Goal: Task Accomplishment & Management: Manage account settings

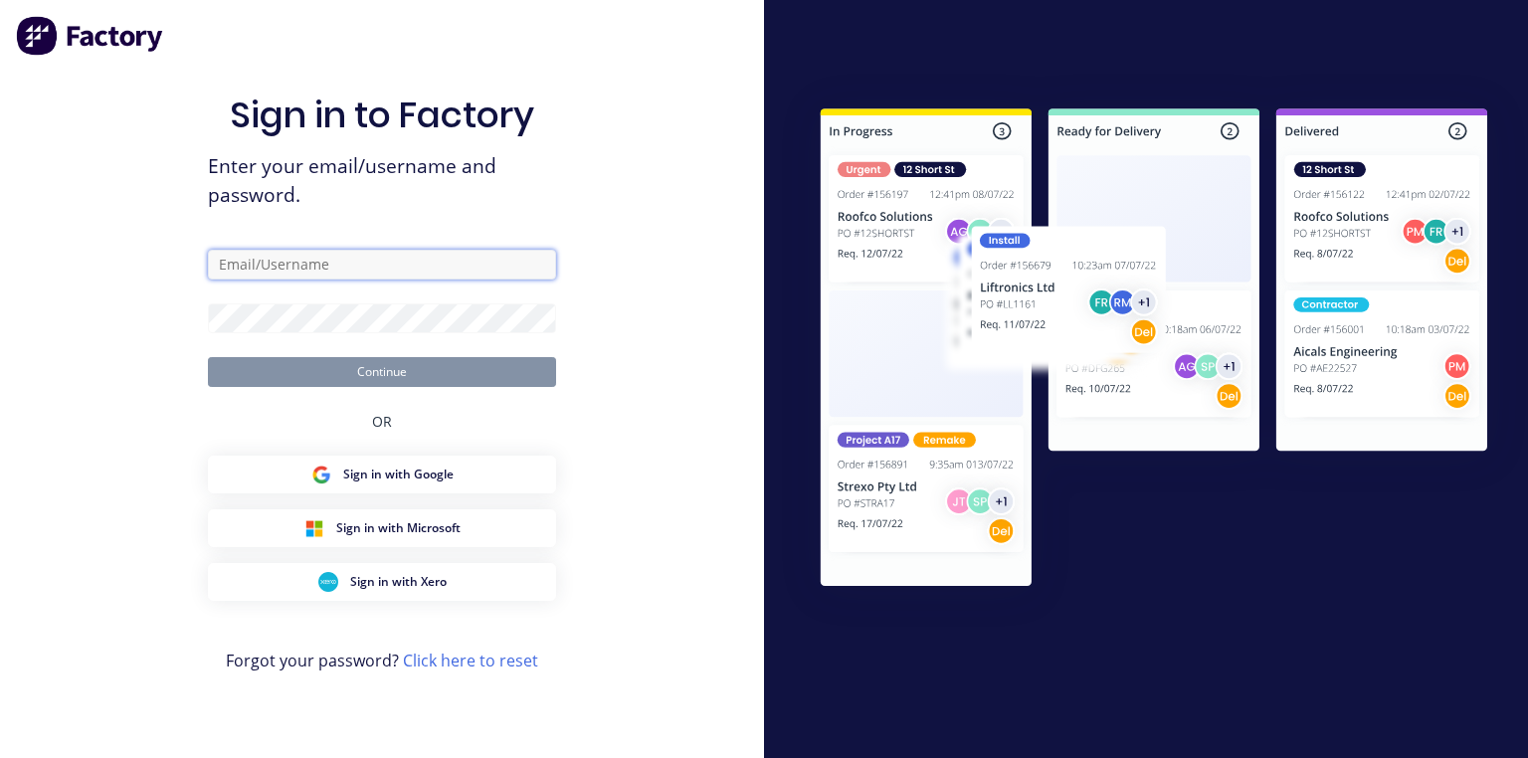
click at [484, 279] on input "text" at bounding box center [382, 265] width 348 height 30
click at [466, 260] on input "text" at bounding box center [382, 265] width 348 height 30
click at [442, 261] on input "text" at bounding box center [382, 265] width 348 height 30
type input "[PERSON_NAME][EMAIL_ADDRESS][DOMAIN_NAME]"
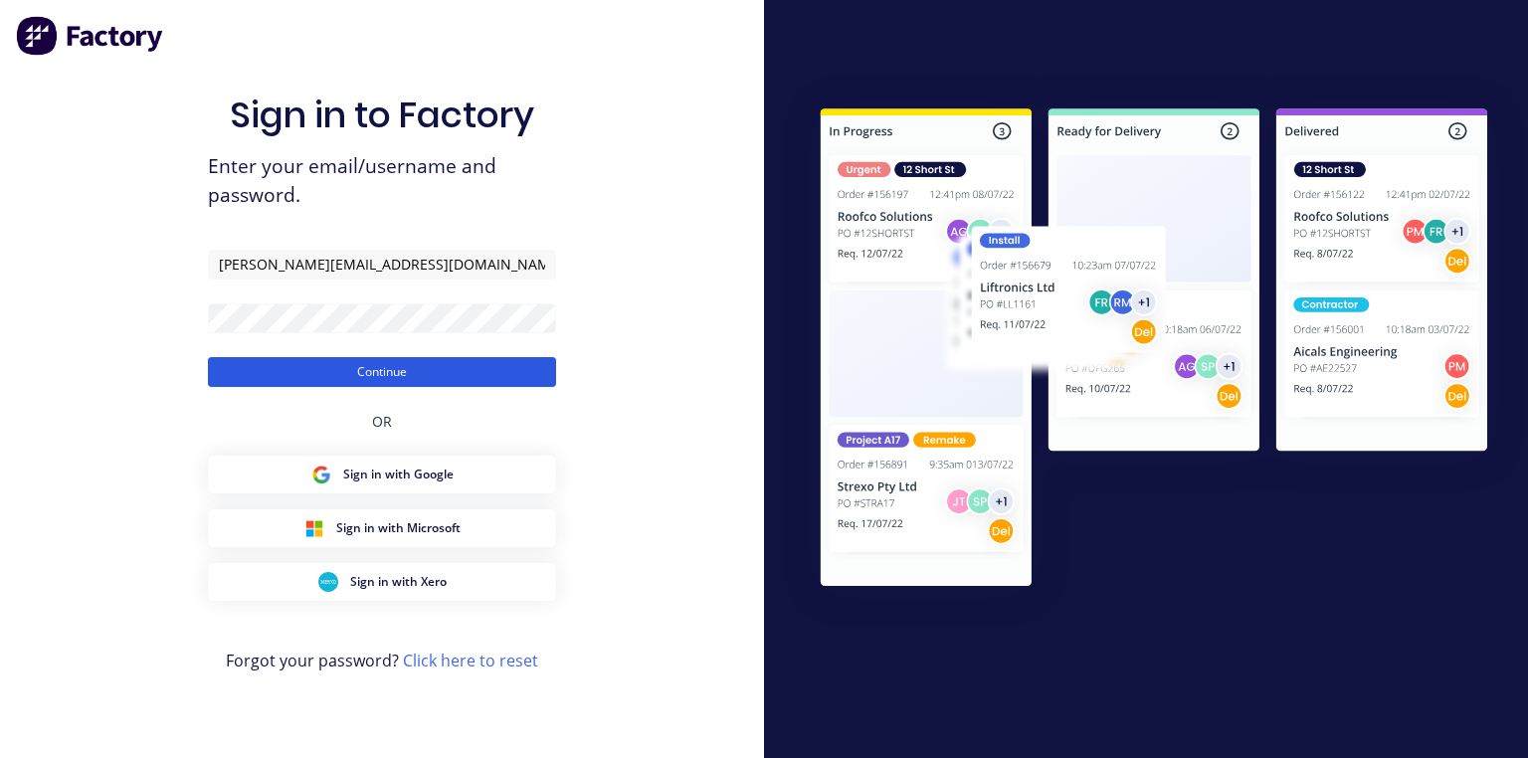
click at [497, 367] on button "Continue" at bounding box center [382, 372] width 348 height 30
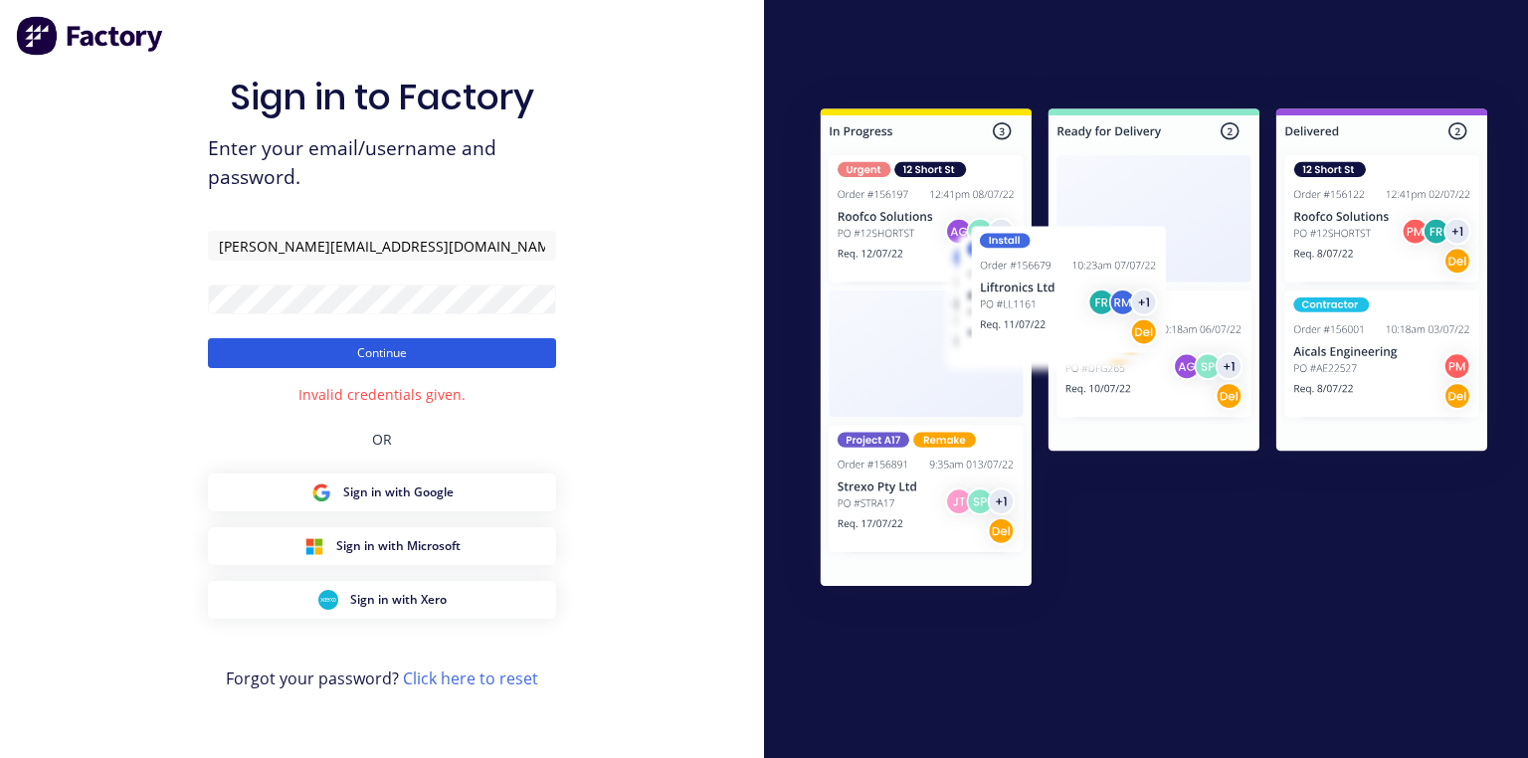
click at [494, 354] on button "Continue" at bounding box center [382, 353] width 348 height 30
click at [540, 346] on button "Continue" at bounding box center [382, 353] width 348 height 30
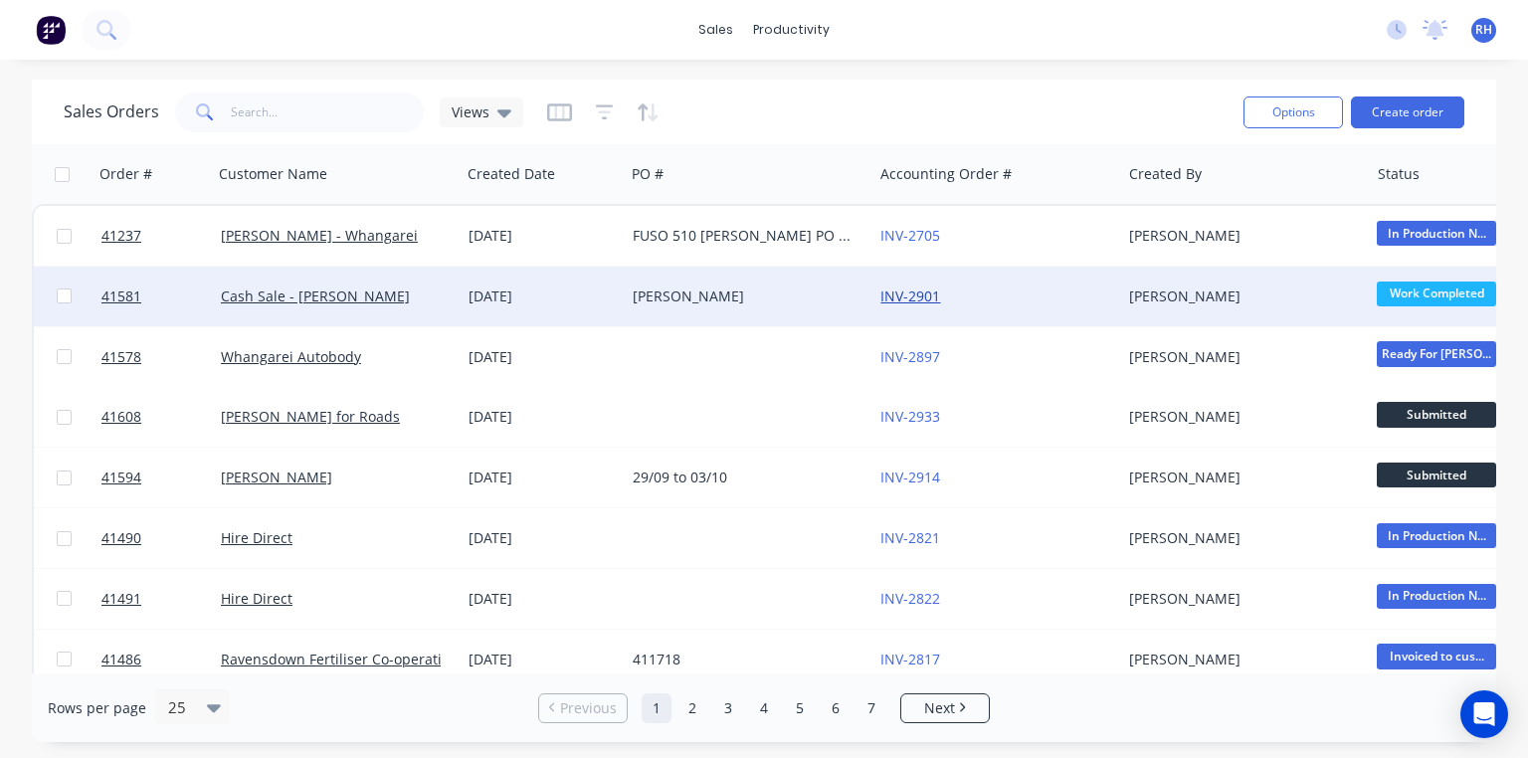
click at [919, 294] on link "INV-2901" at bounding box center [911, 296] width 60 height 19
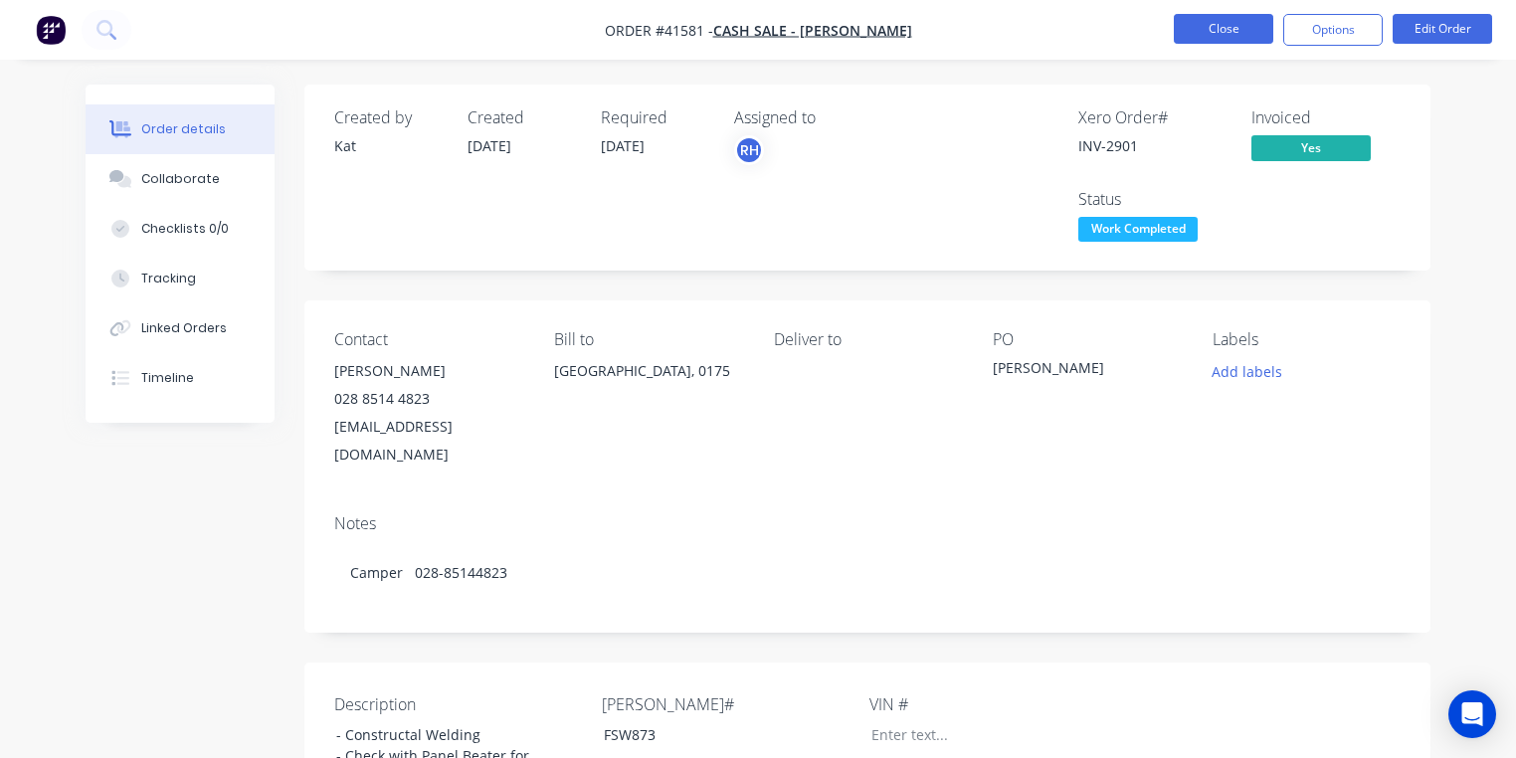
click at [1238, 32] on button "Close" at bounding box center [1223, 29] width 99 height 30
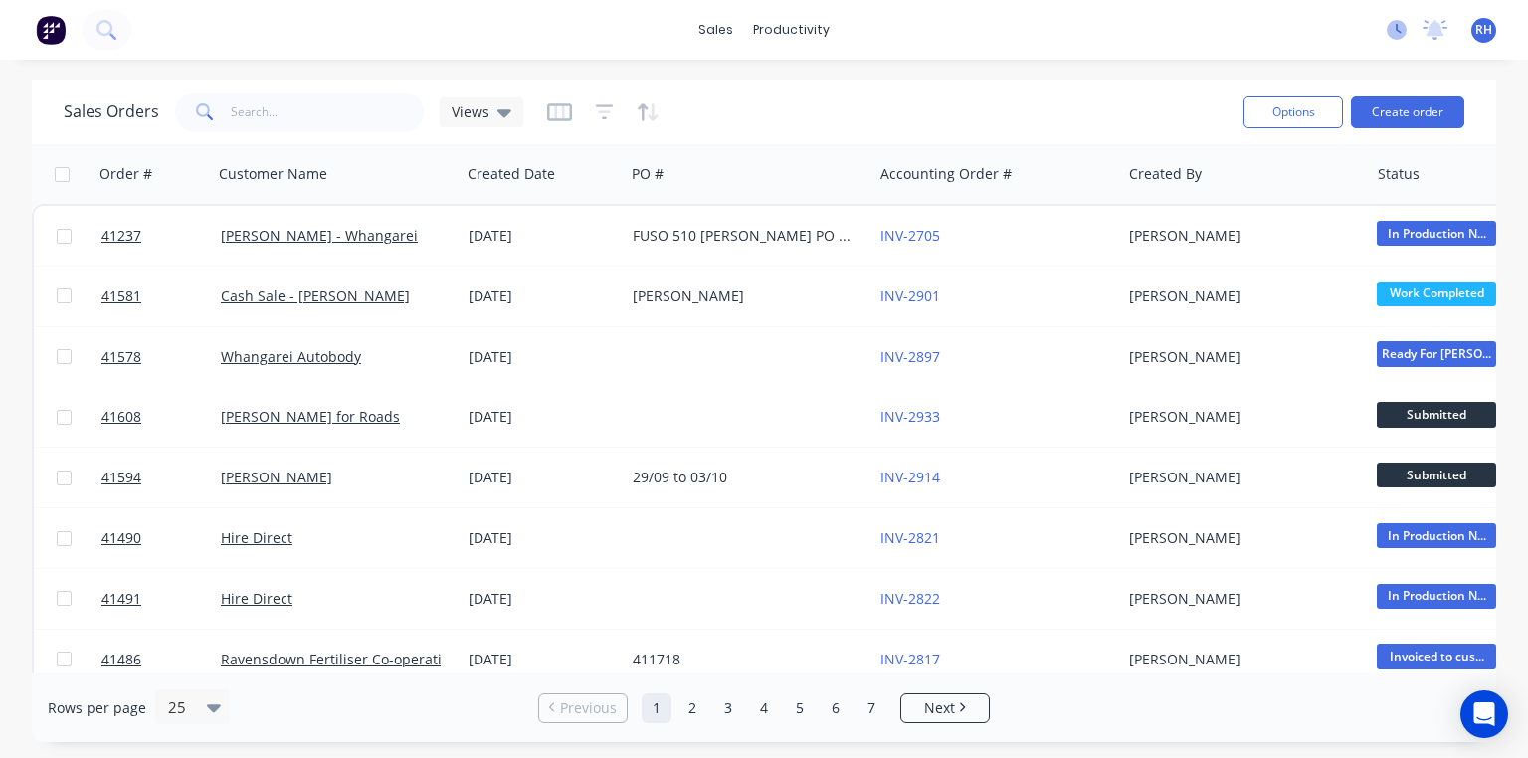
click at [1395, 27] on icon at bounding box center [1397, 30] width 20 height 20
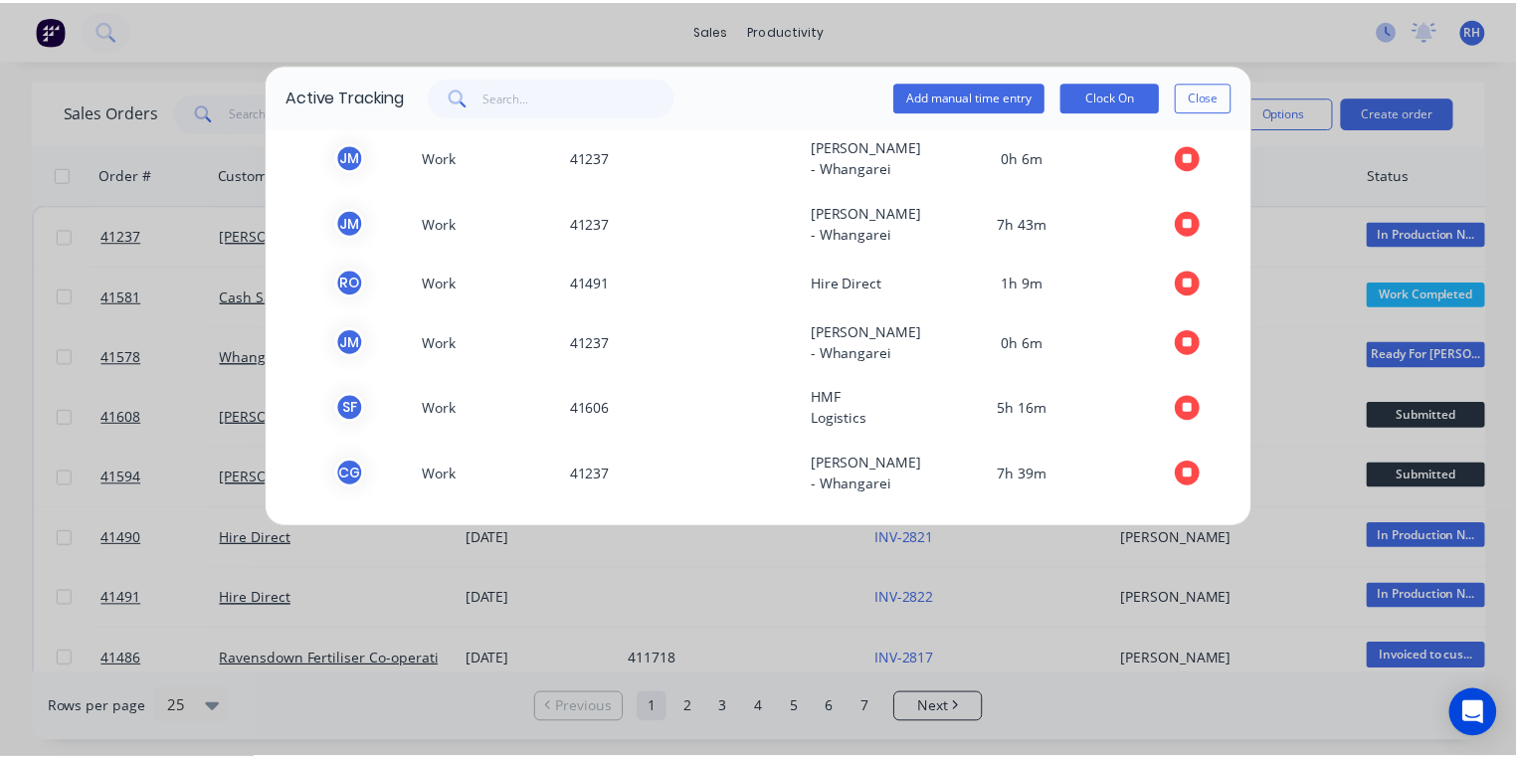
scroll to position [927, 0]
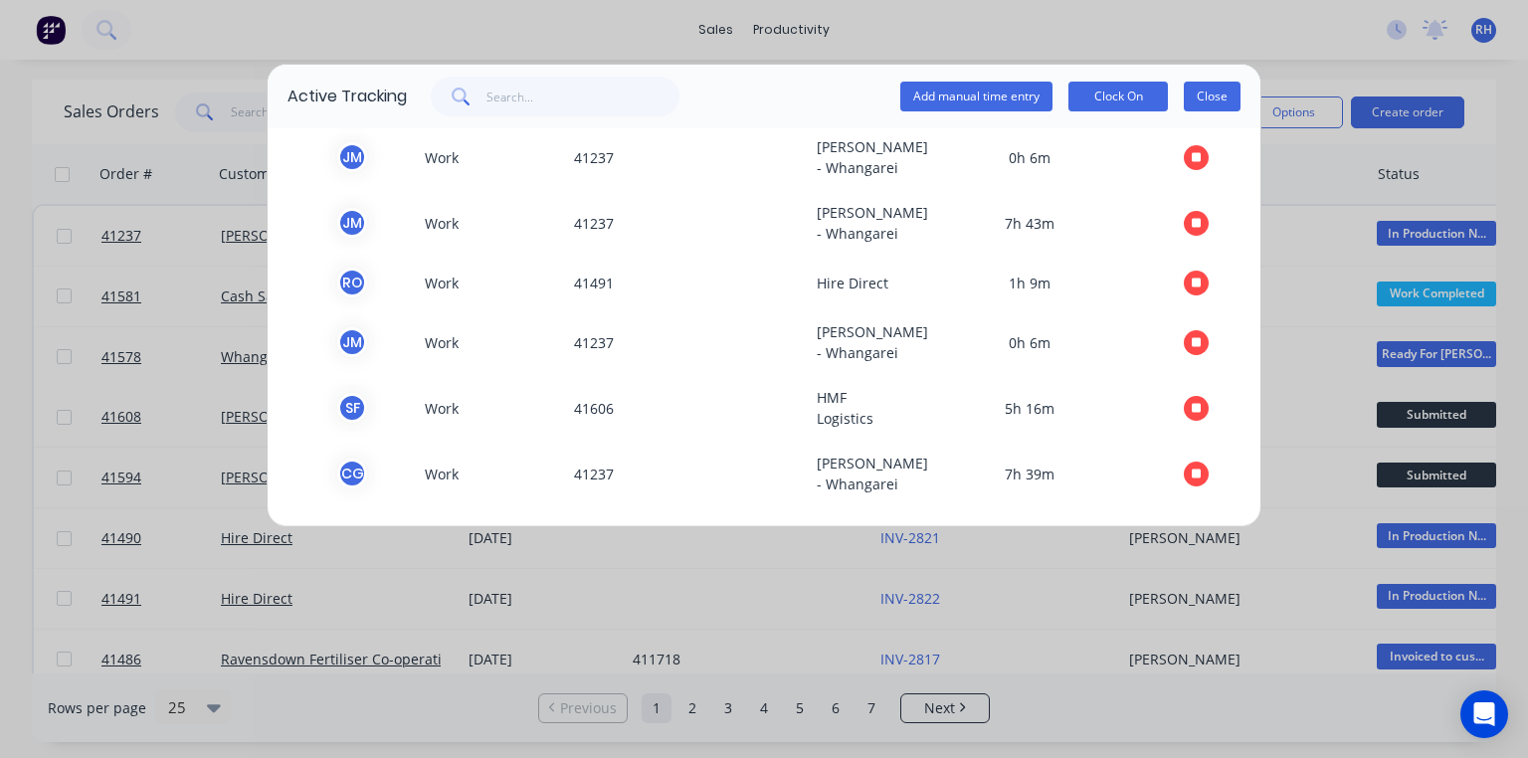
click at [1222, 92] on button "Close" at bounding box center [1212, 97] width 57 height 30
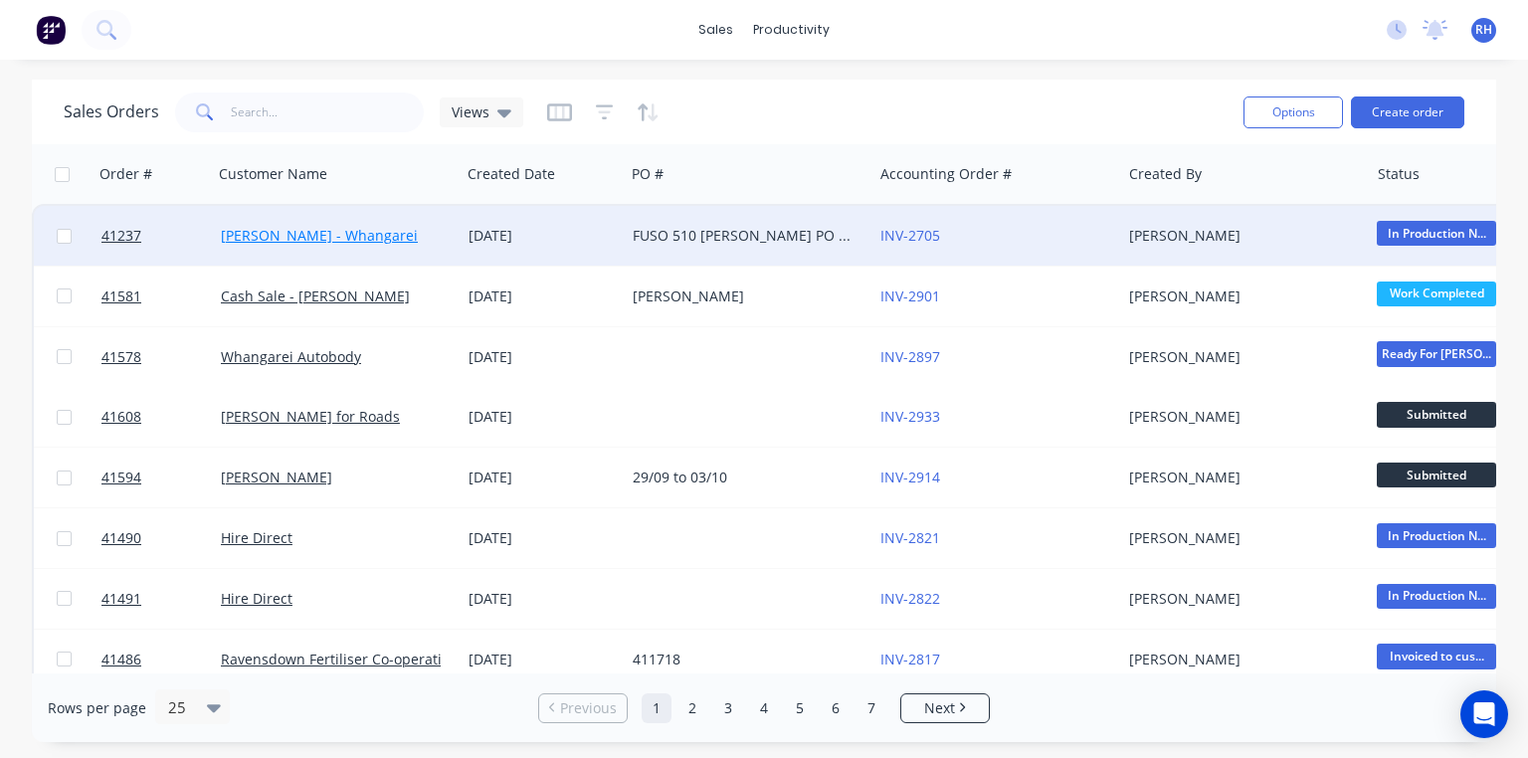
click at [372, 232] on link "[PERSON_NAME] - Whangarei" at bounding box center [319, 235] width 197 height 19
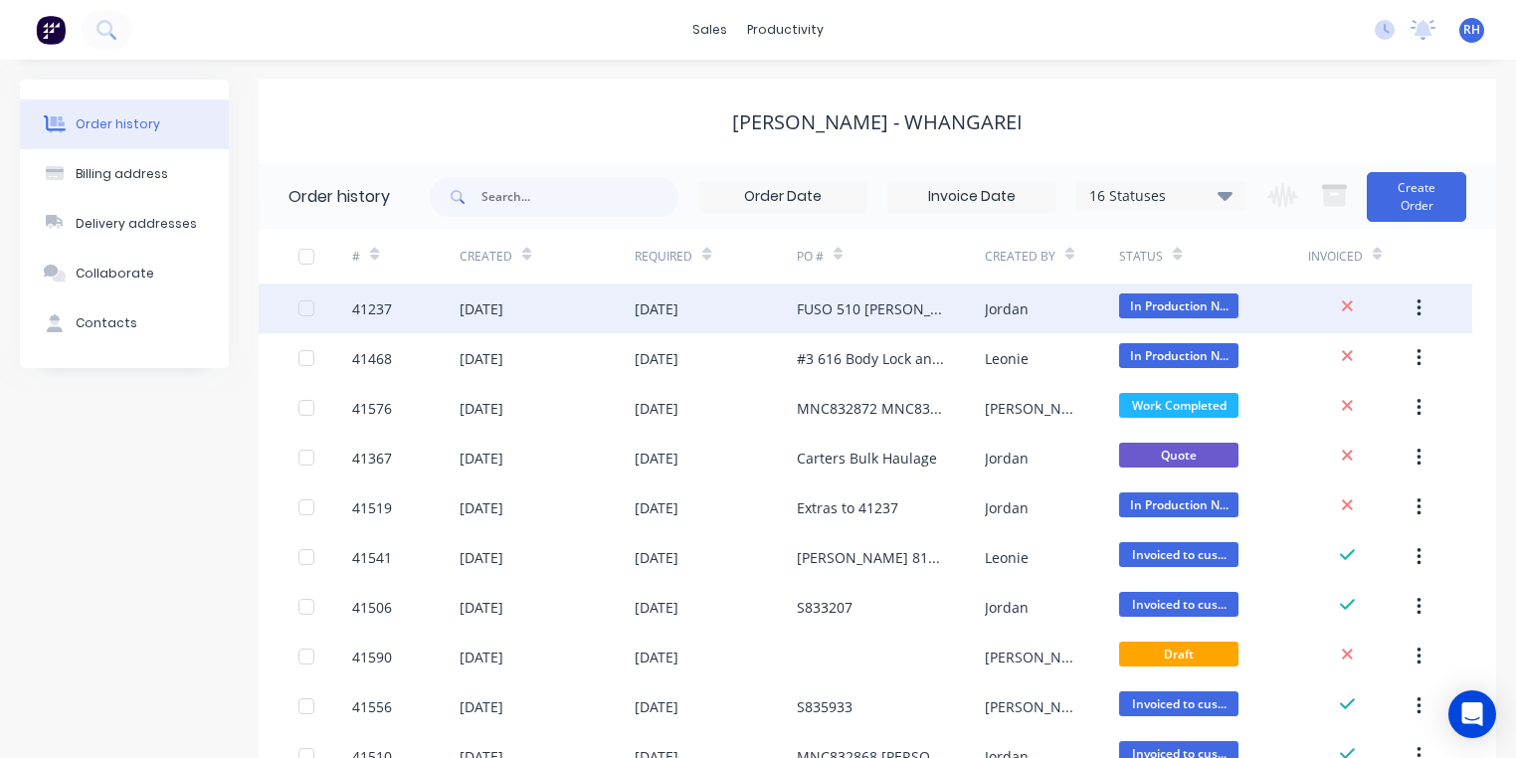
click at [877, 304] on div "FUSO 510 [PERSON_NAME] PO 825751" at bounding box center [871, 308] width 148 height 21
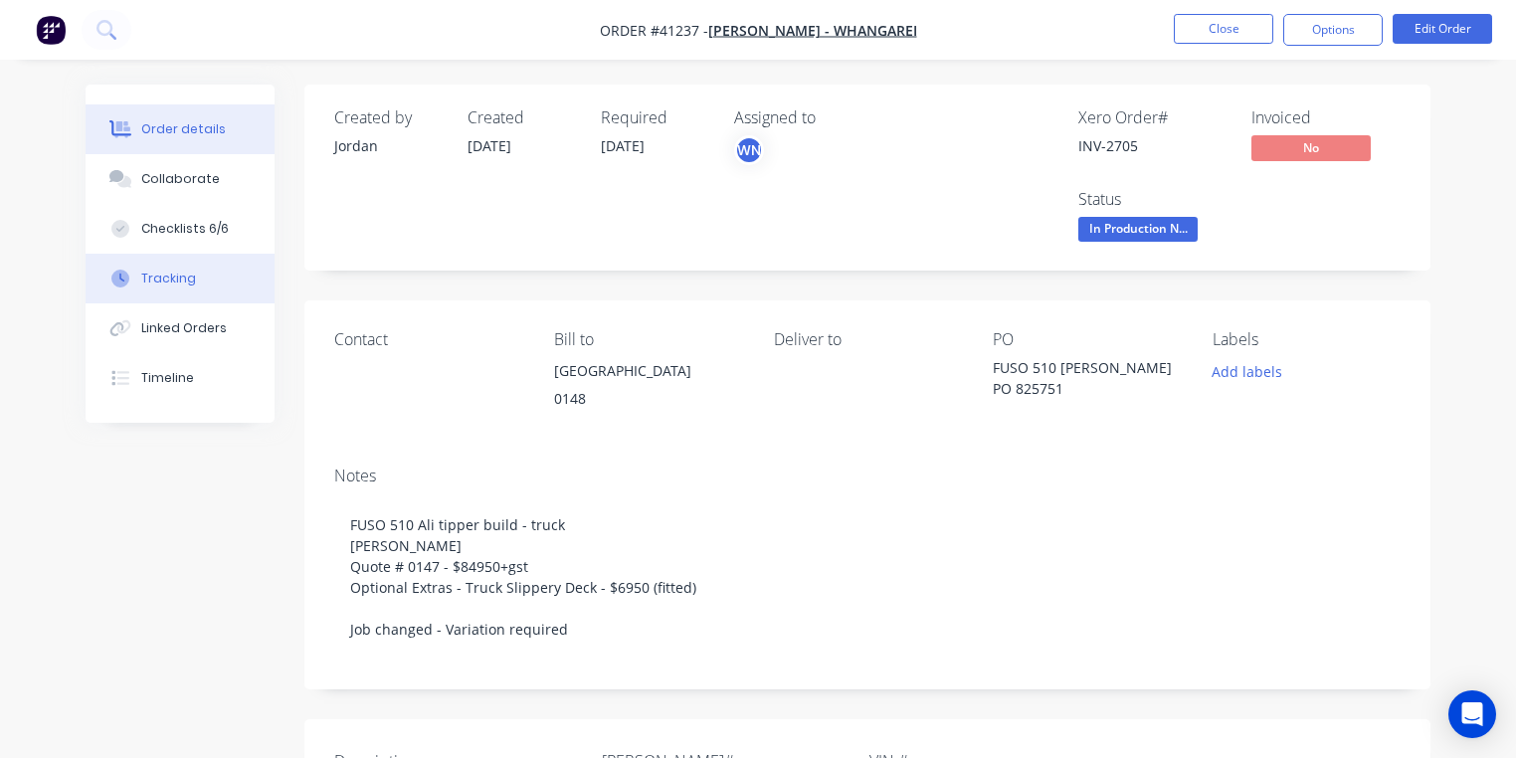
click at [176, 283] on div "Tracking" at bounding box center [168, 279] width 55 height 18
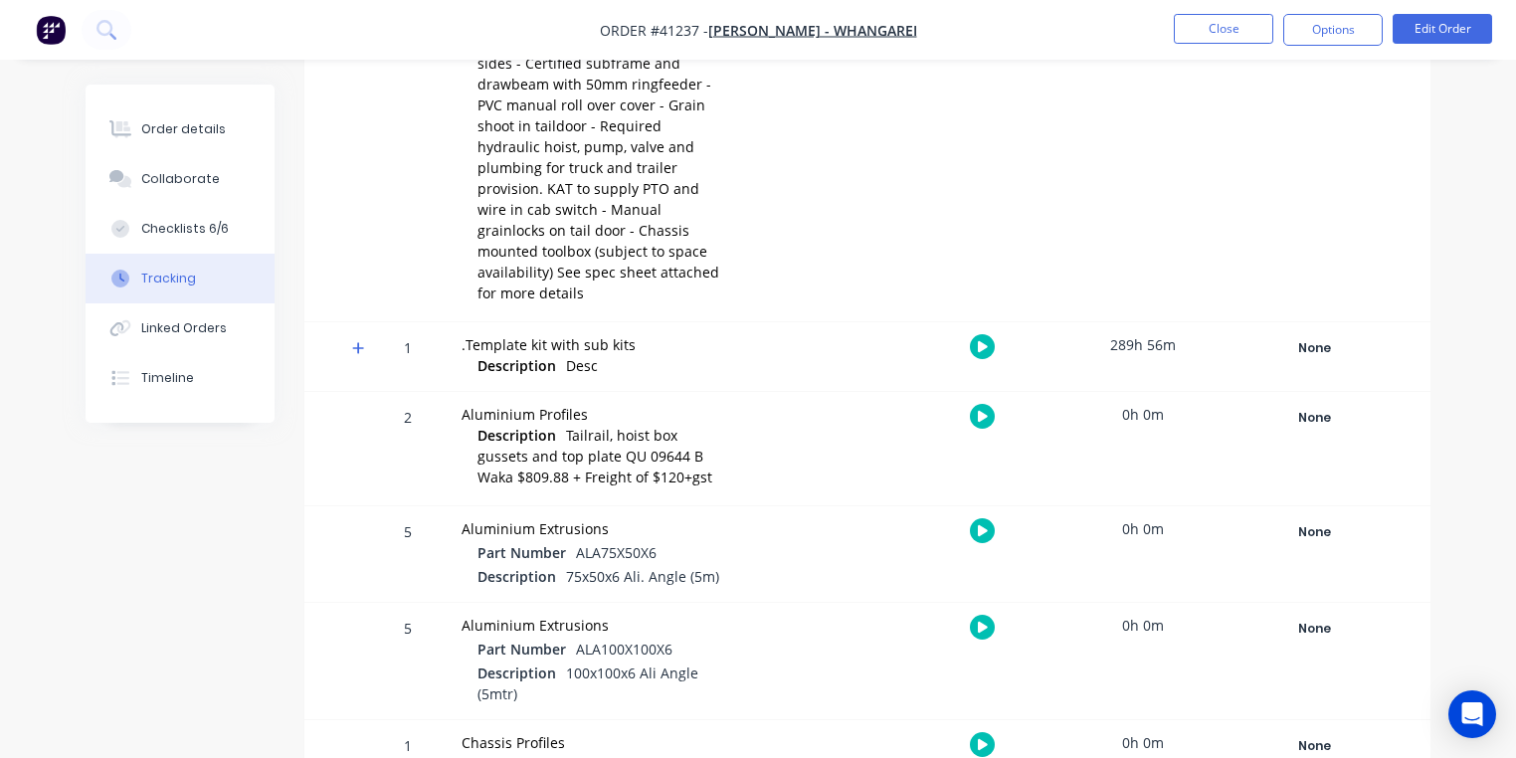
scroll to position [573, 0]
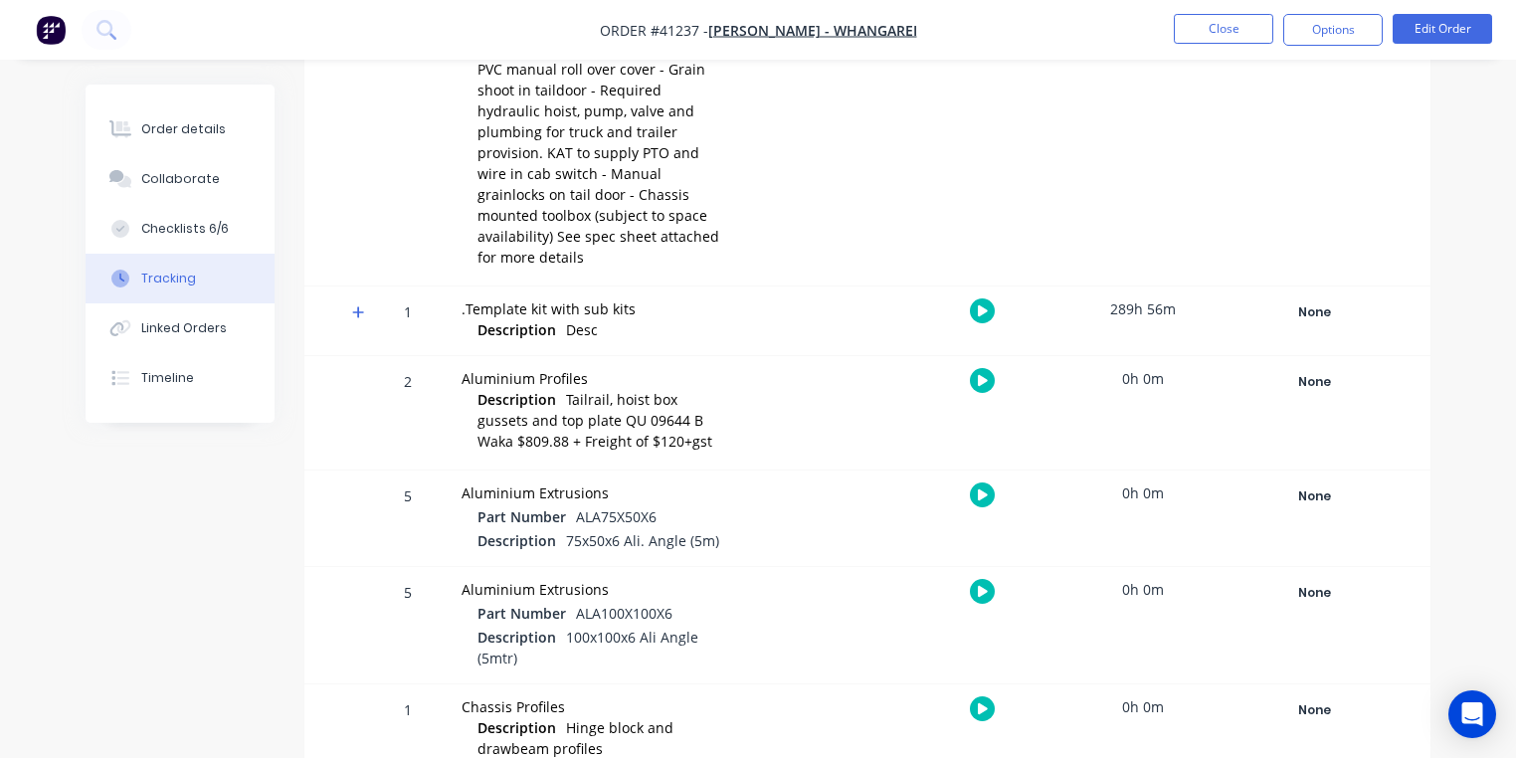
click at [361, 305] on icon at bounding box center [358, 312] width 13 height 14
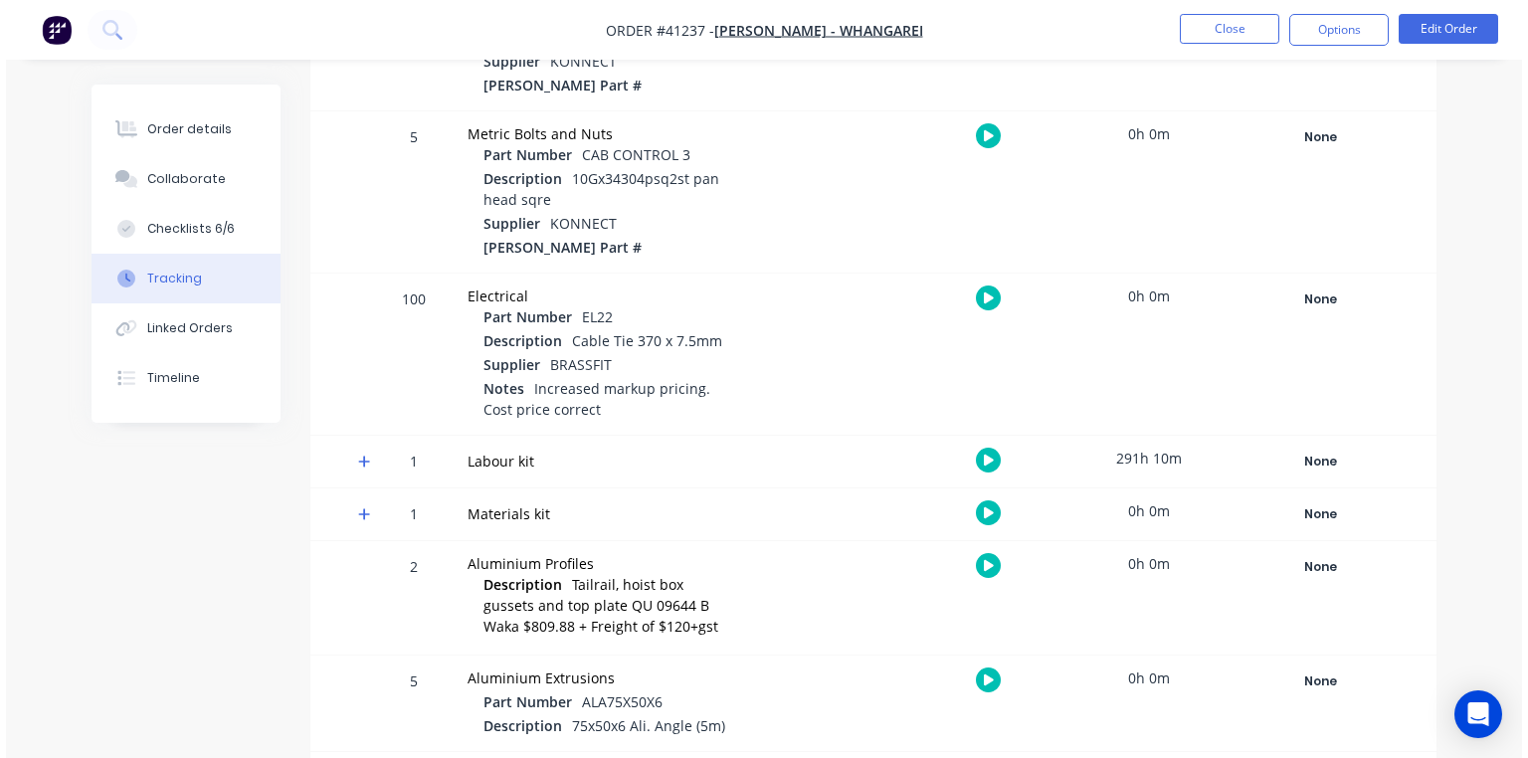
scroll to position [1393, 0]
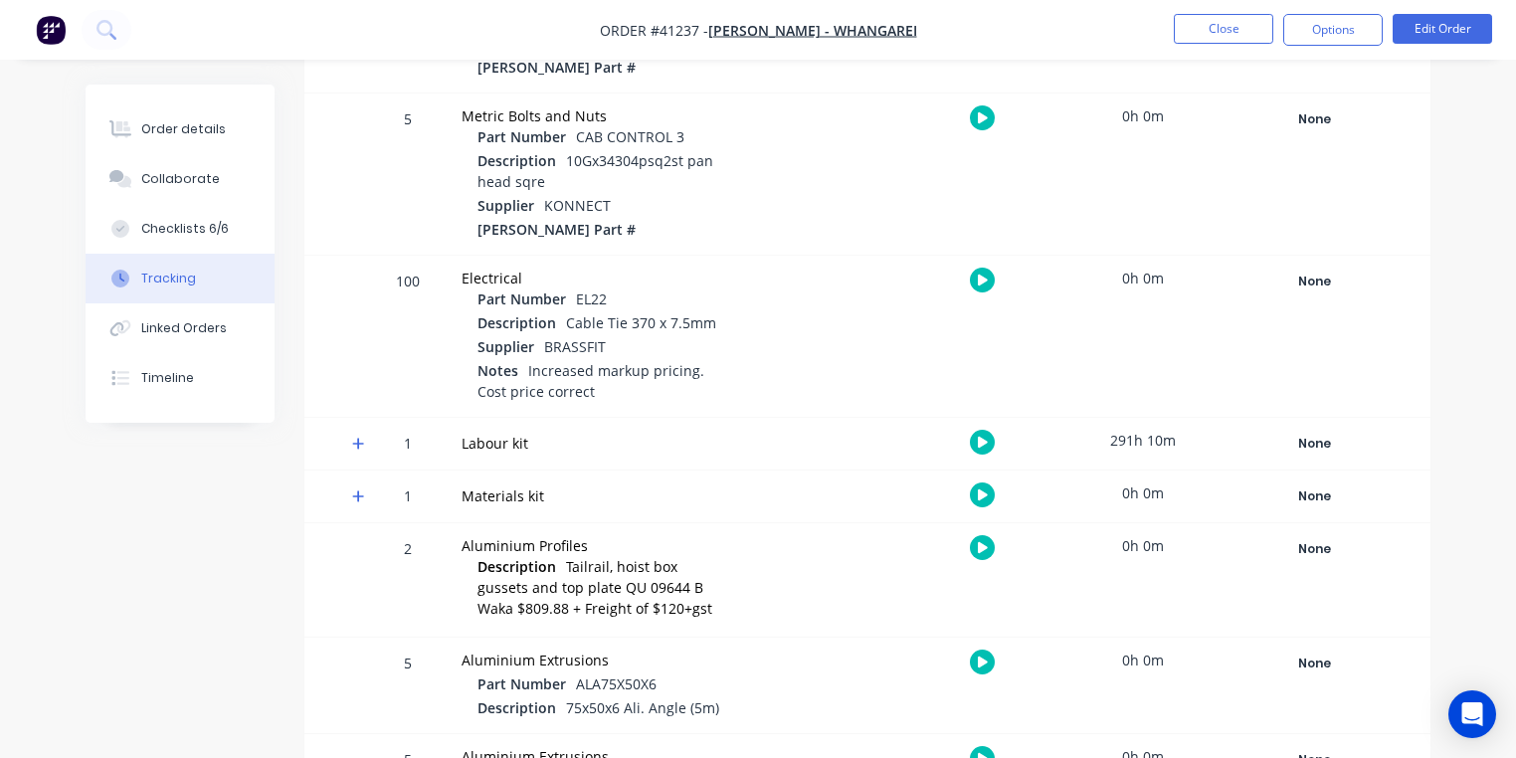
click at [364, 437] on icon at bounding box center [358, 444] width 13 height 14
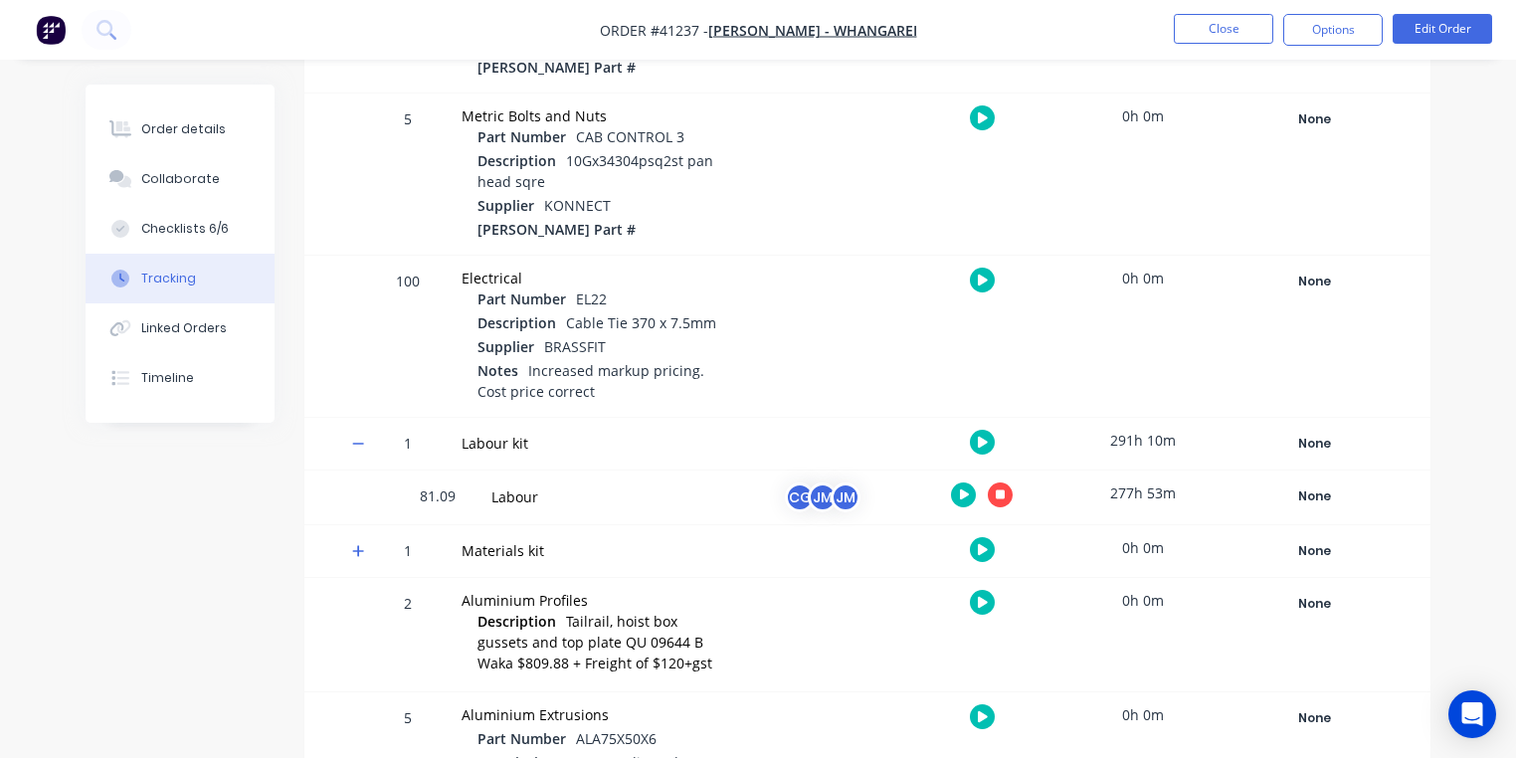
click at [963, 490] on icon "button" at bounding box center [965, 495] width 10 height 11
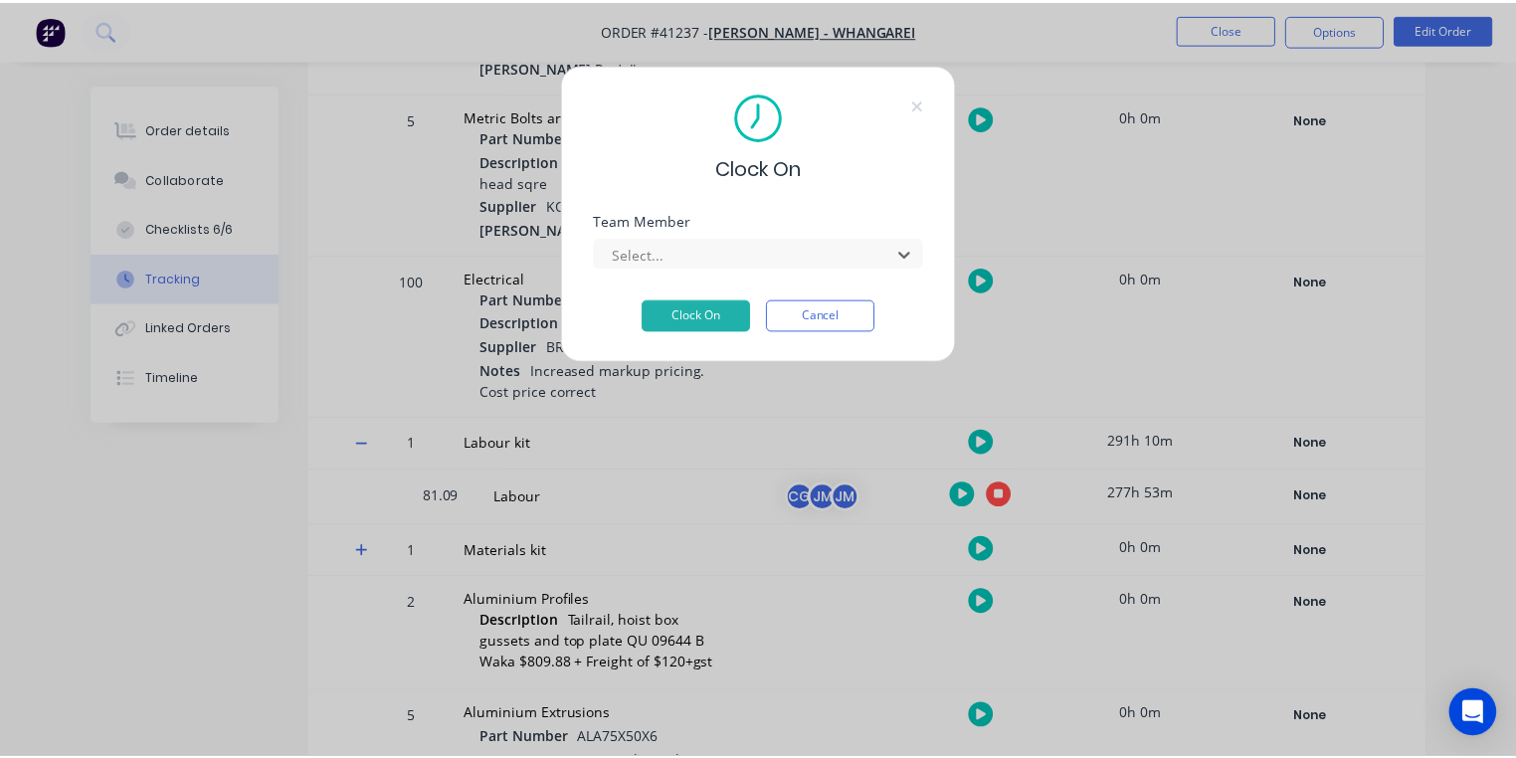
scroll to position [327, 0]
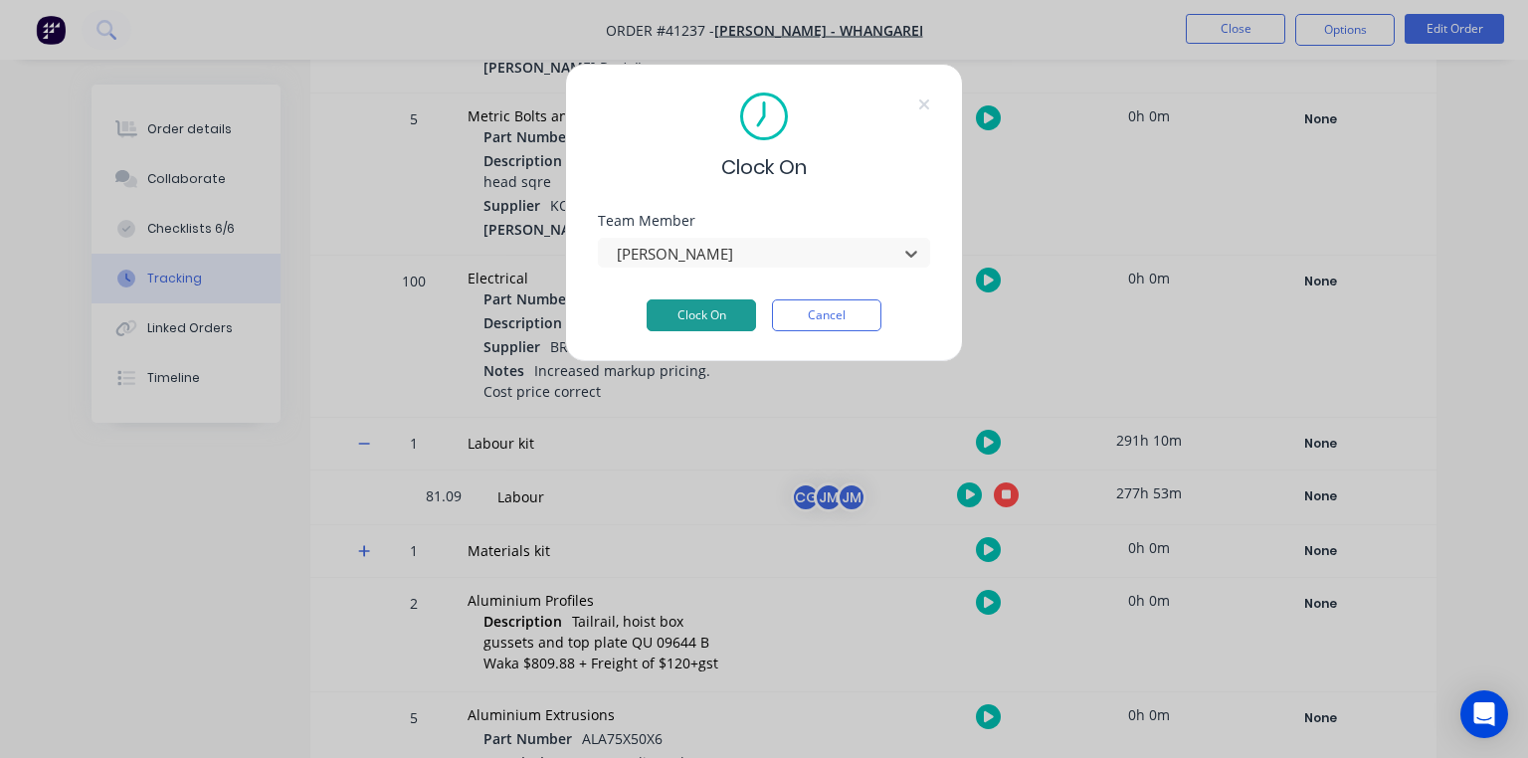
click at [725, 305] on button "Clock On" at bounding box center [701, 315] width 109 height 32
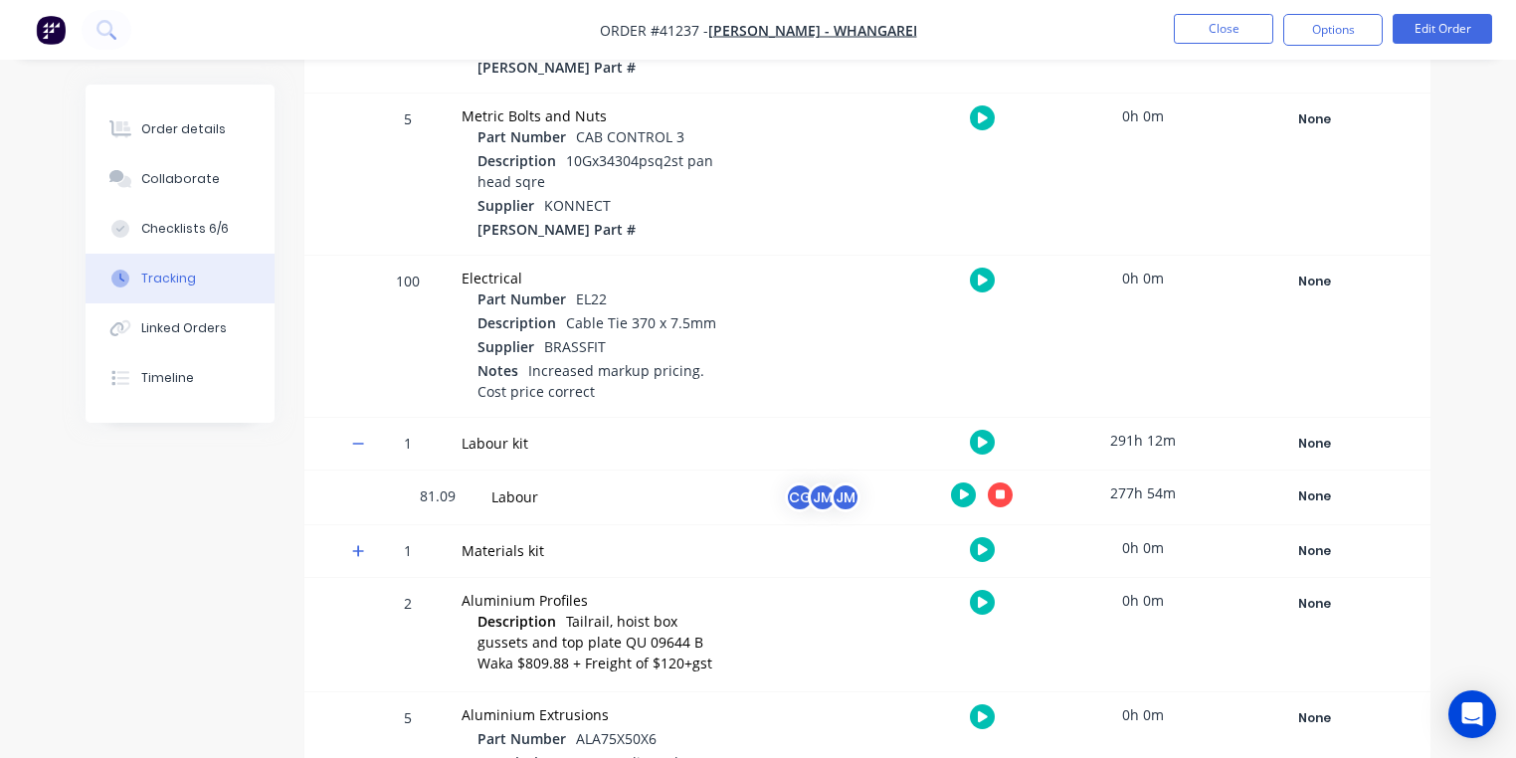
click at [61, 40] on img "button" at bounding box center [51, 30] width 30 height 30
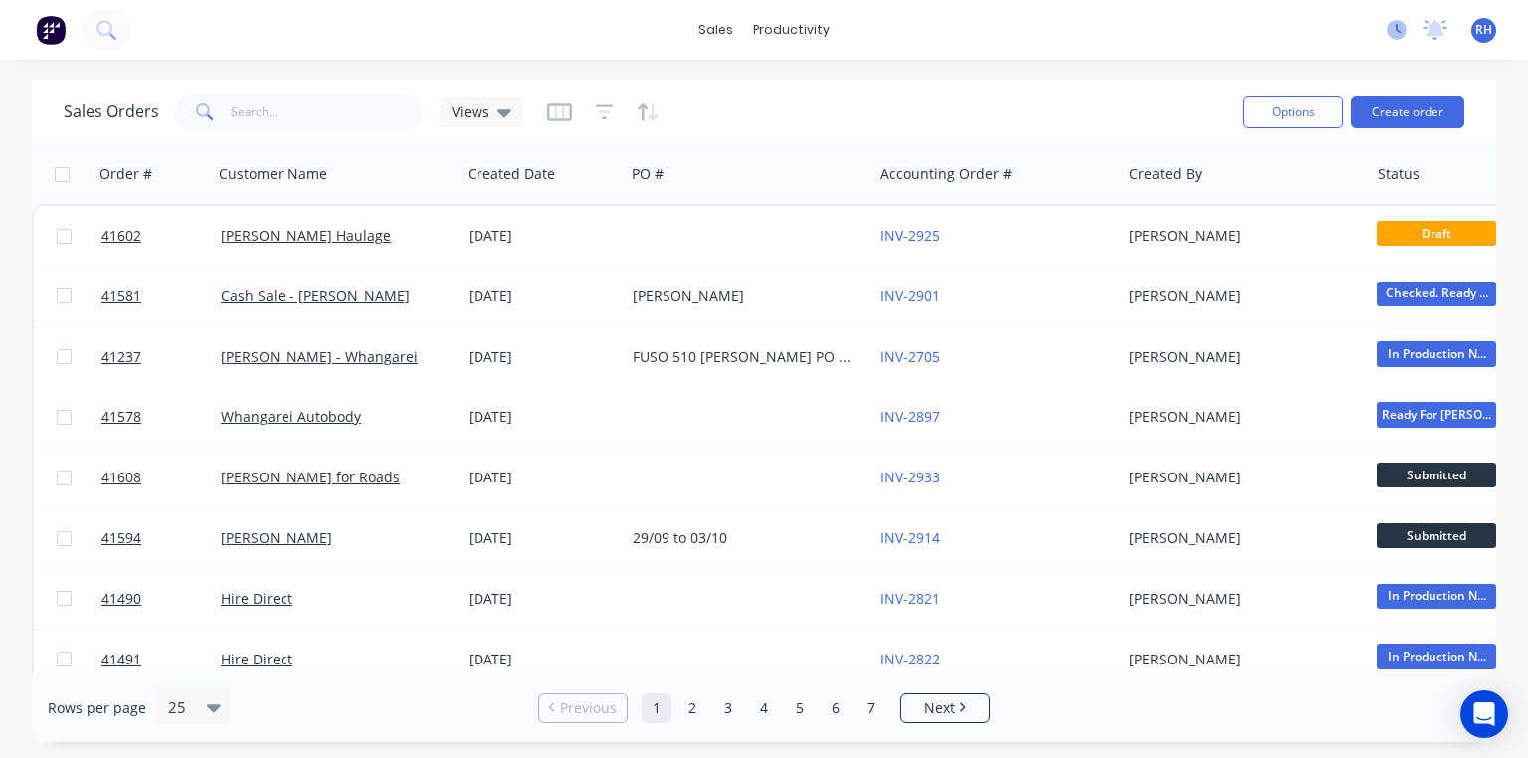
click at [1397, 33] on icon at bounding box center [1397, 30] width 20 height 20
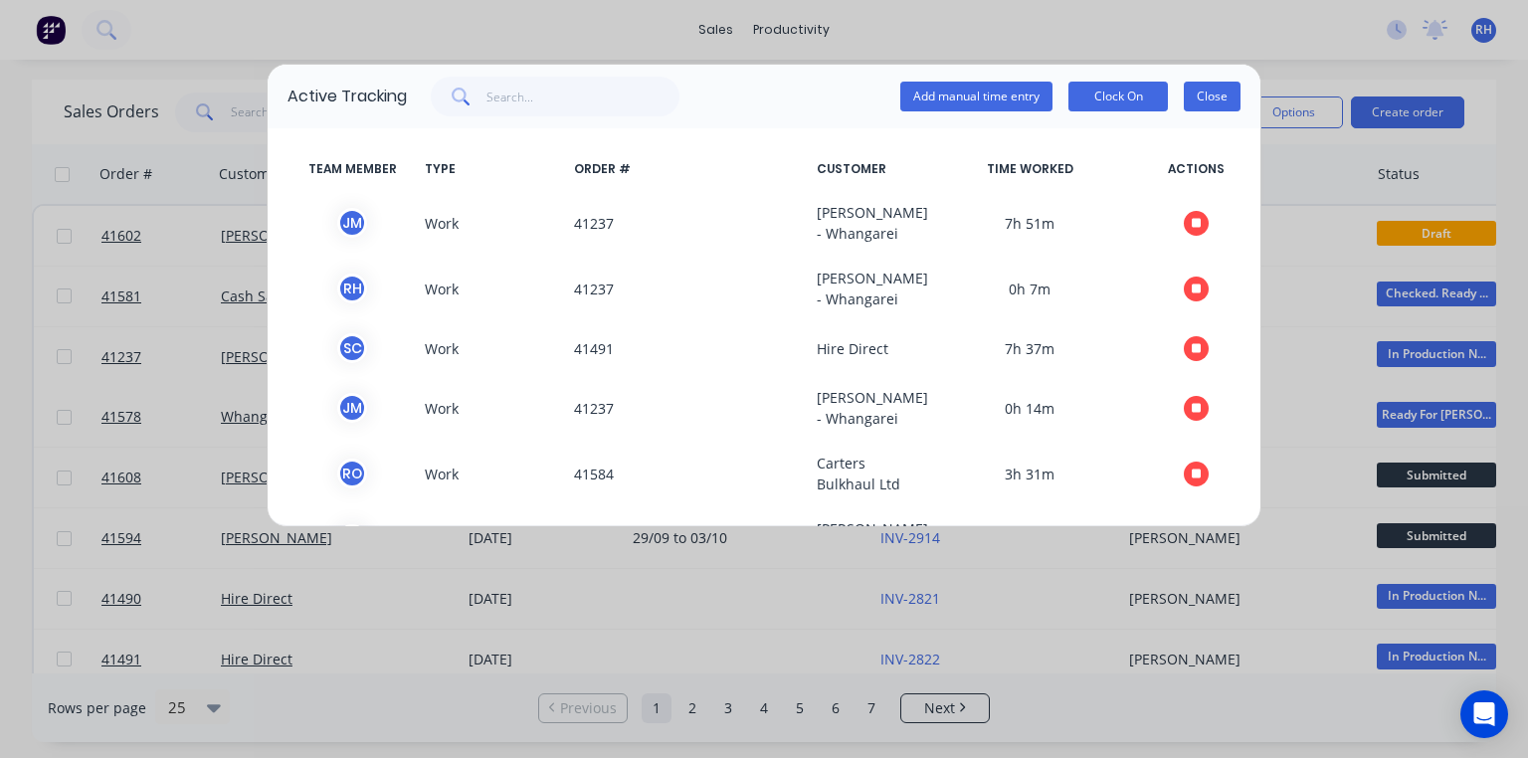
click at [1226, 102] on button "Close" at bounding box center [1212, 97] width 57 height 30
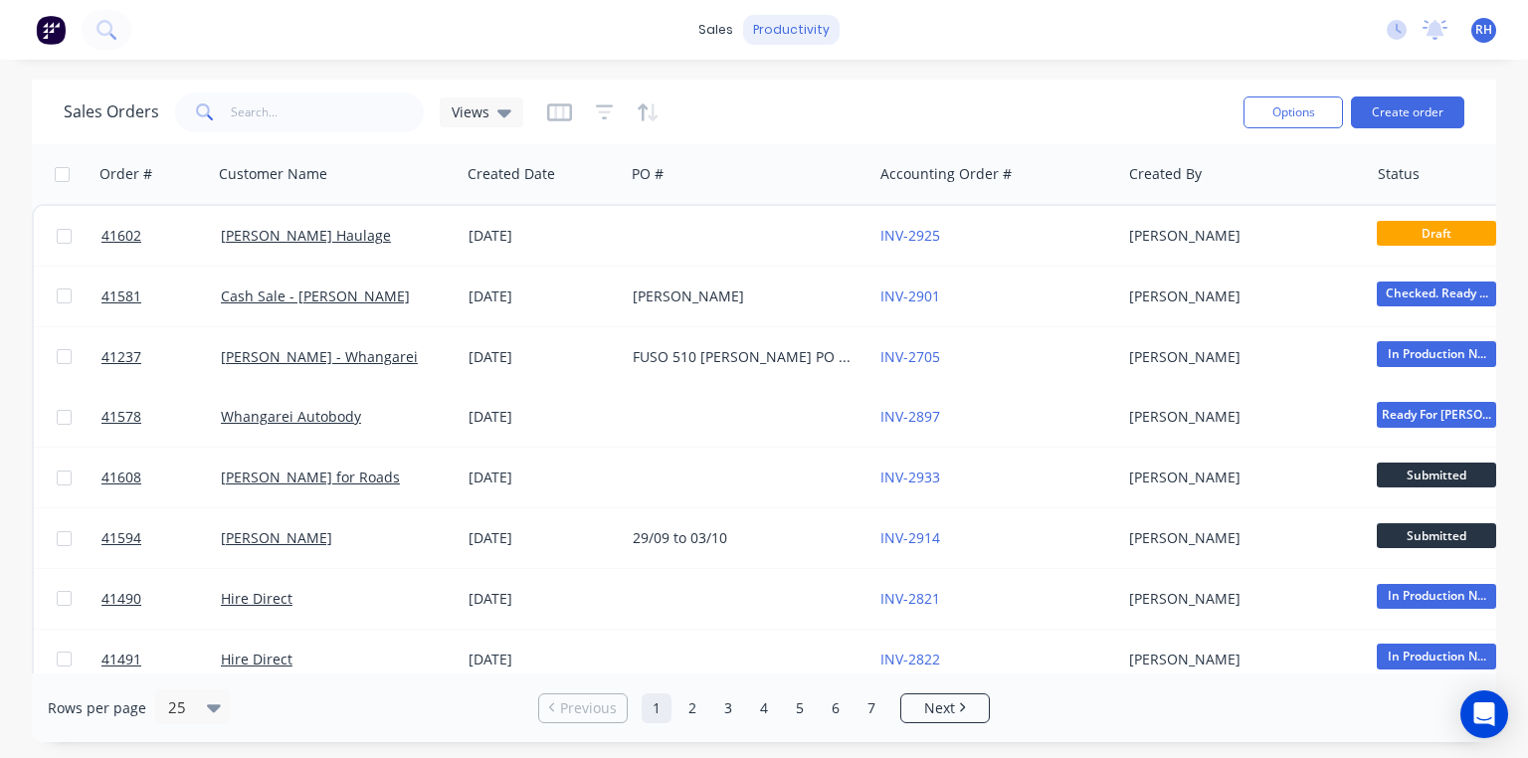
click at [787, 26] on div "productivity" at bounding box center [791, 30] width 97 height 30
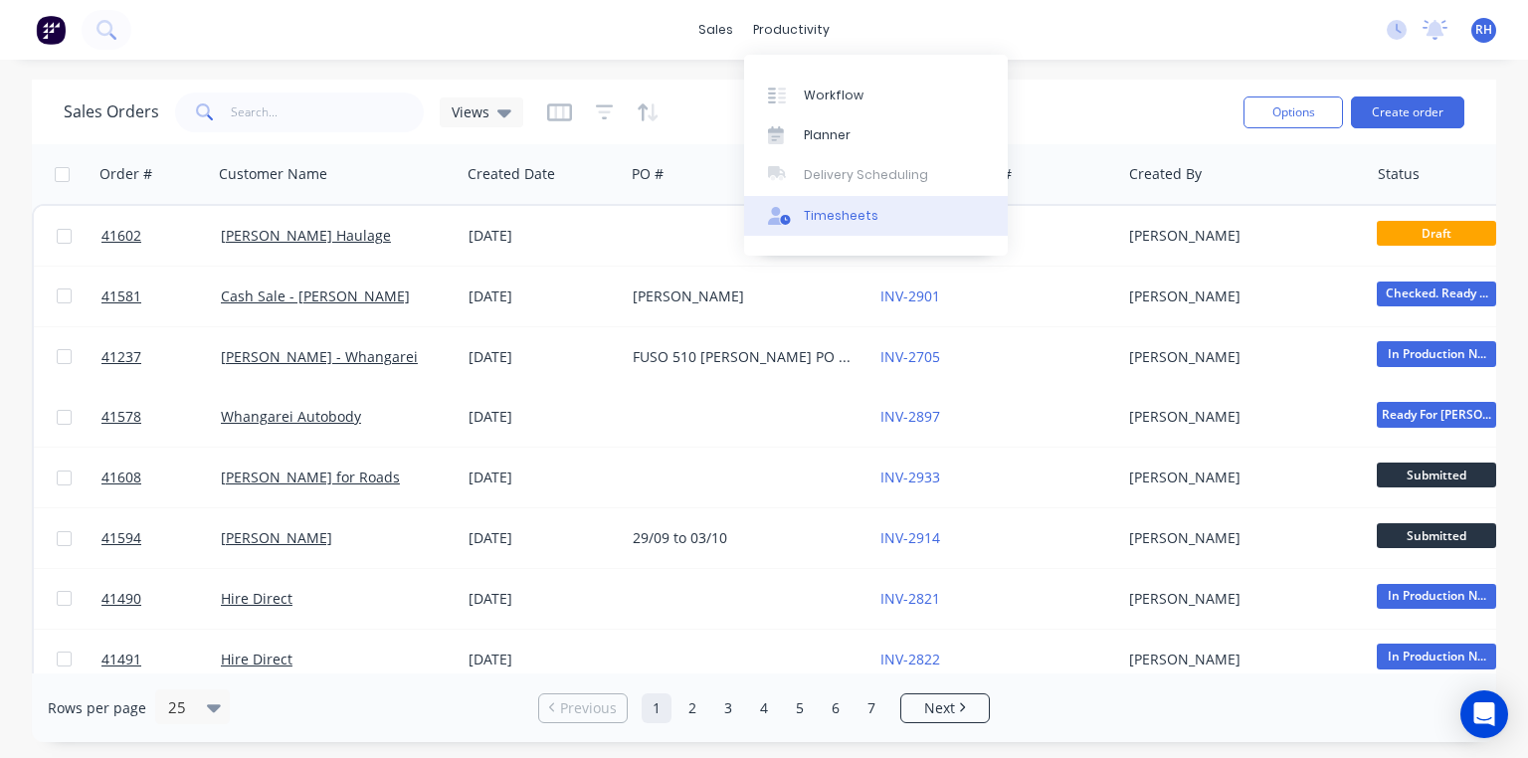
click at [868, 212] on div "Timesheets" at bounding box center [841, 216] width 75 height 18
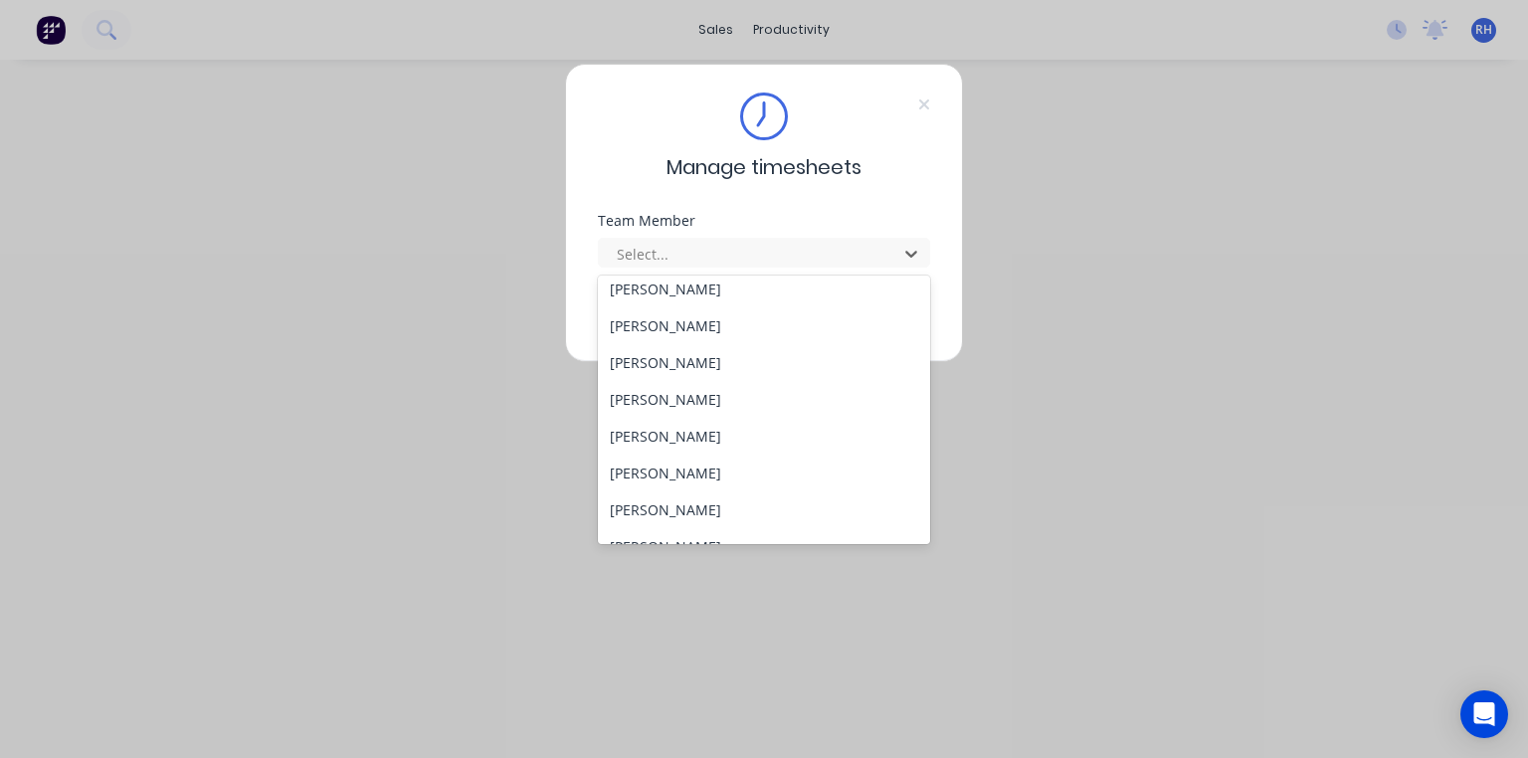
scroll to position [402, 0]
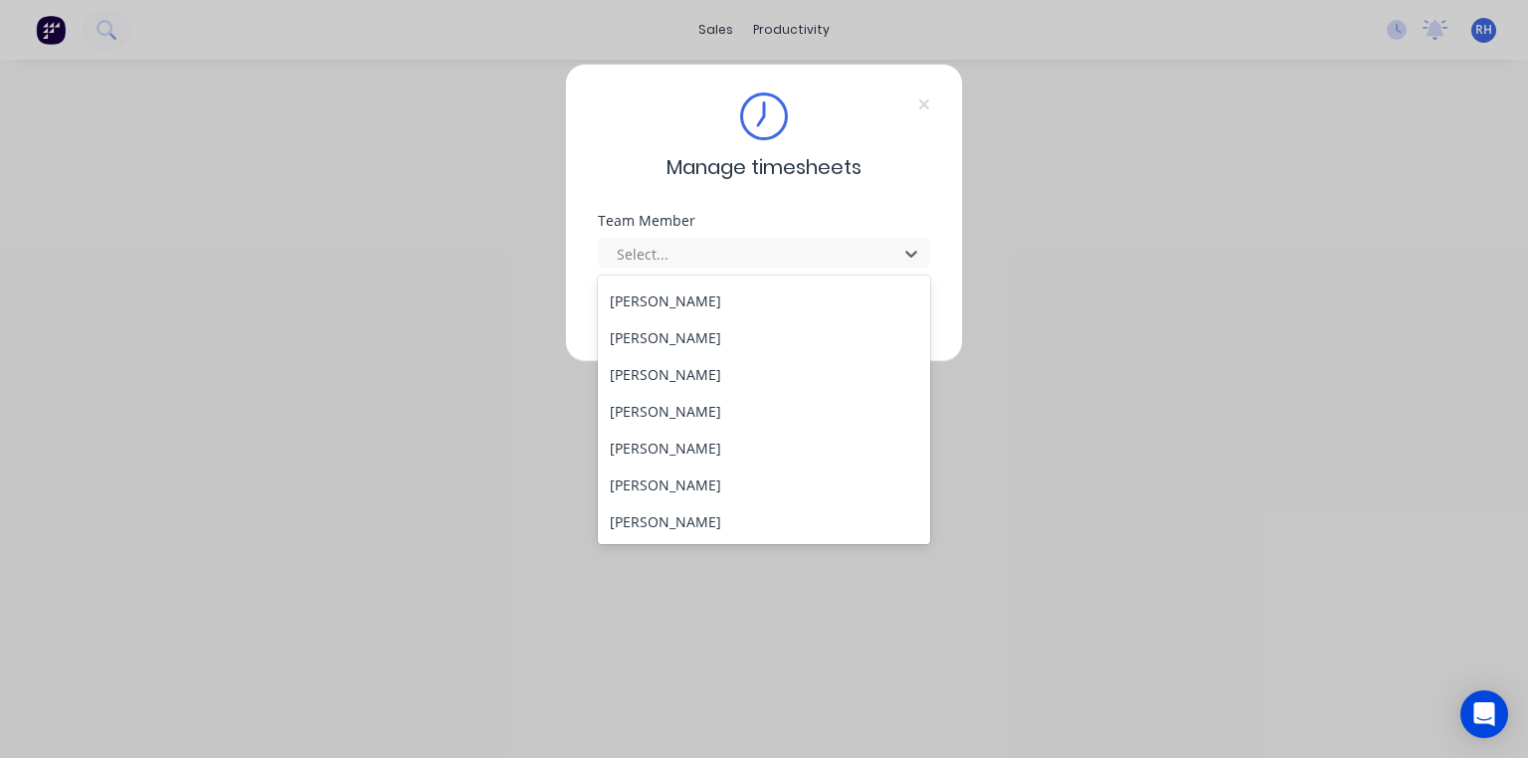
click at [685, 298] on div "[PERSON_NAME]" at bounding box center [764, 301] width 332 height 37
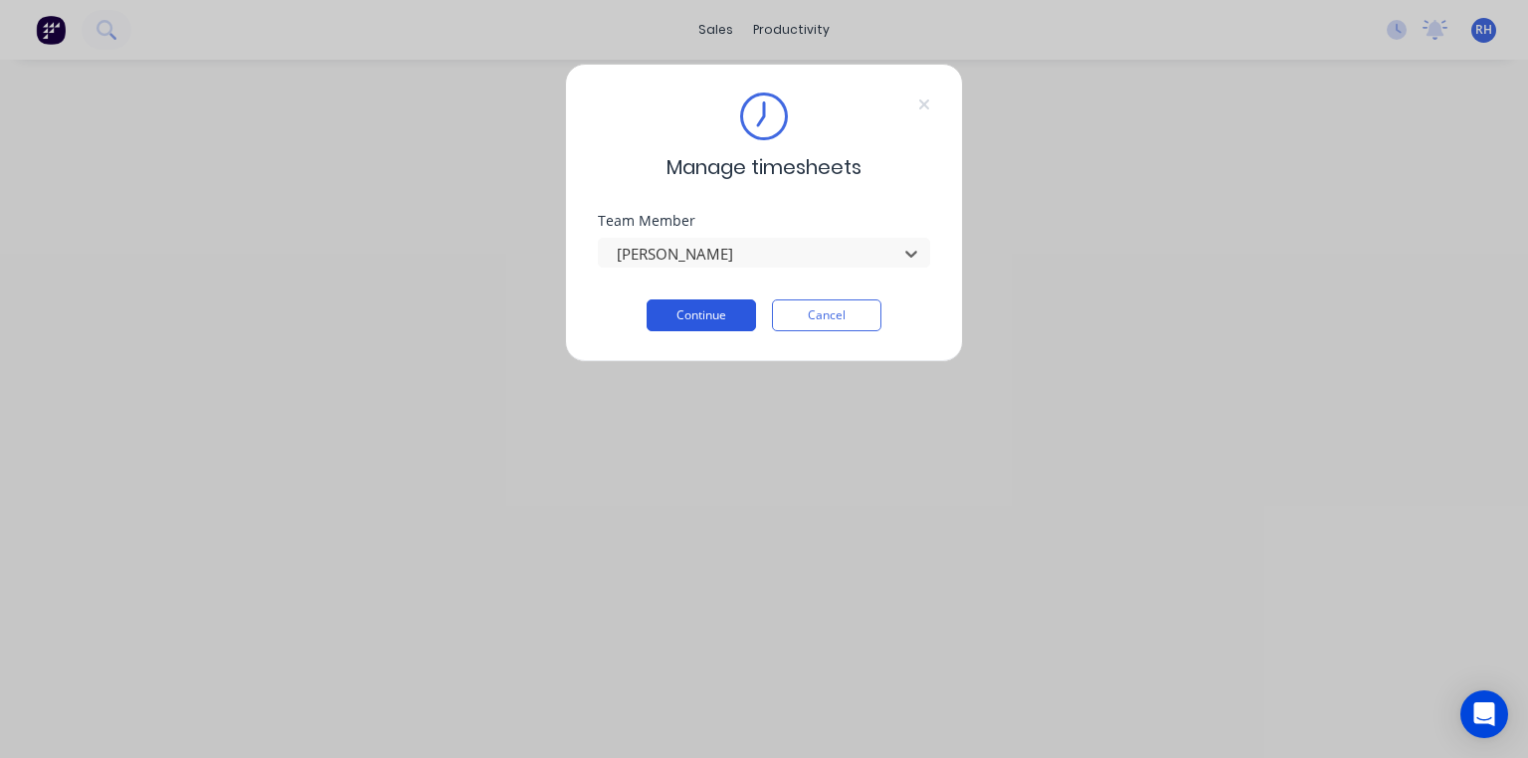
click at [720, 312] on button "Continue" at bounding box center [701, 315] width 109 height 32
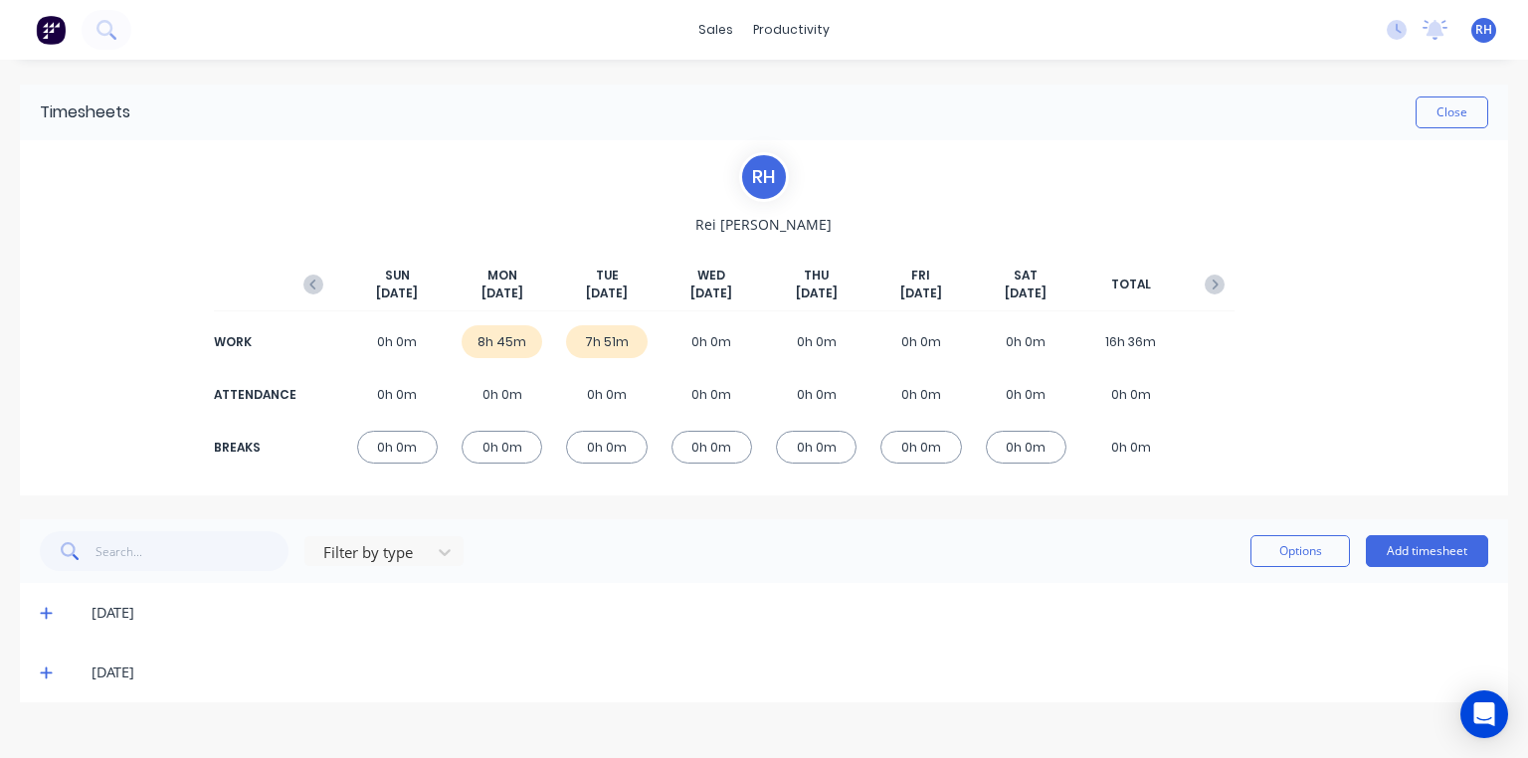
click at [46, 673] on icon at bounding box center [46, 674] width 12 height 12
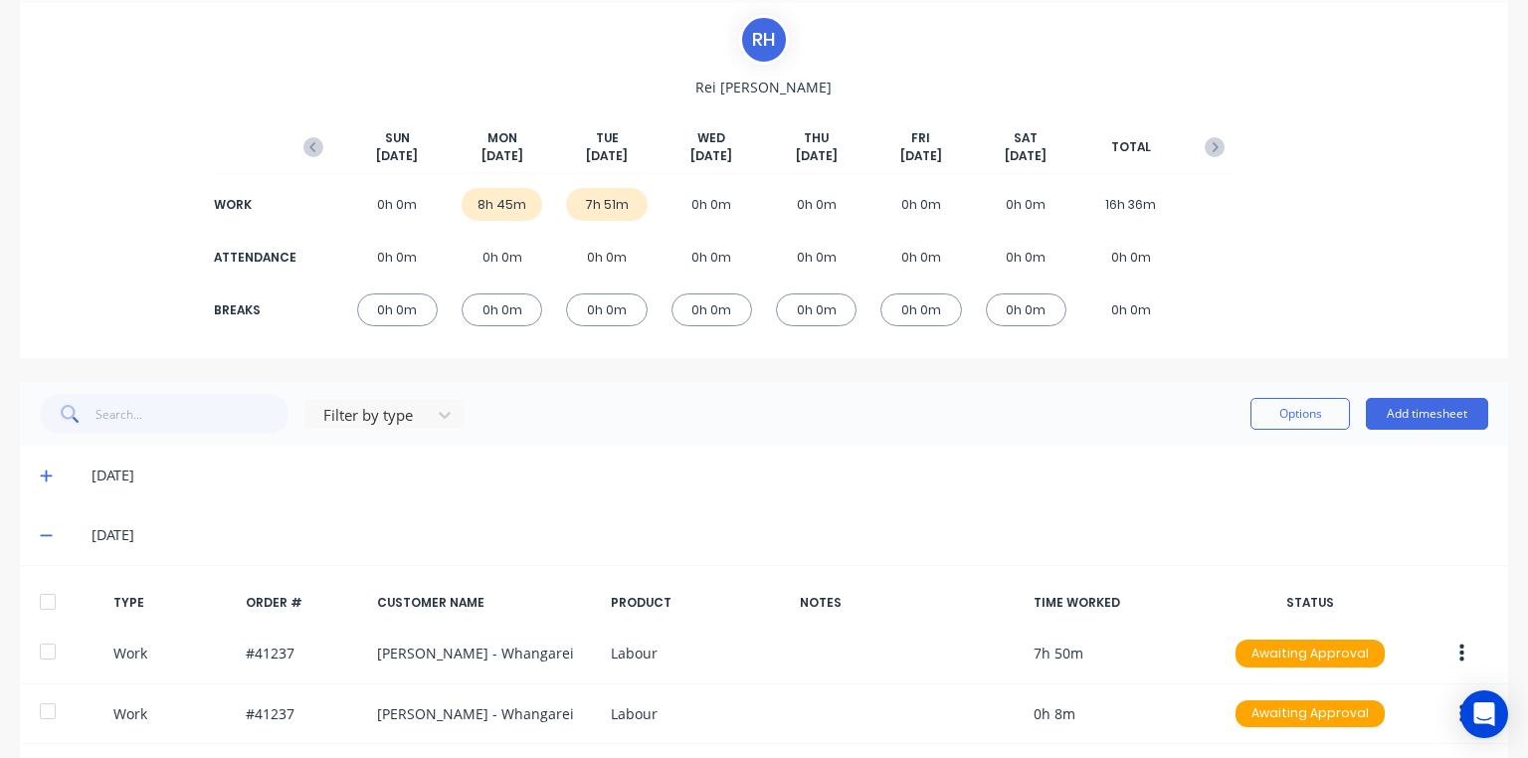
scroll to position [223, 0]
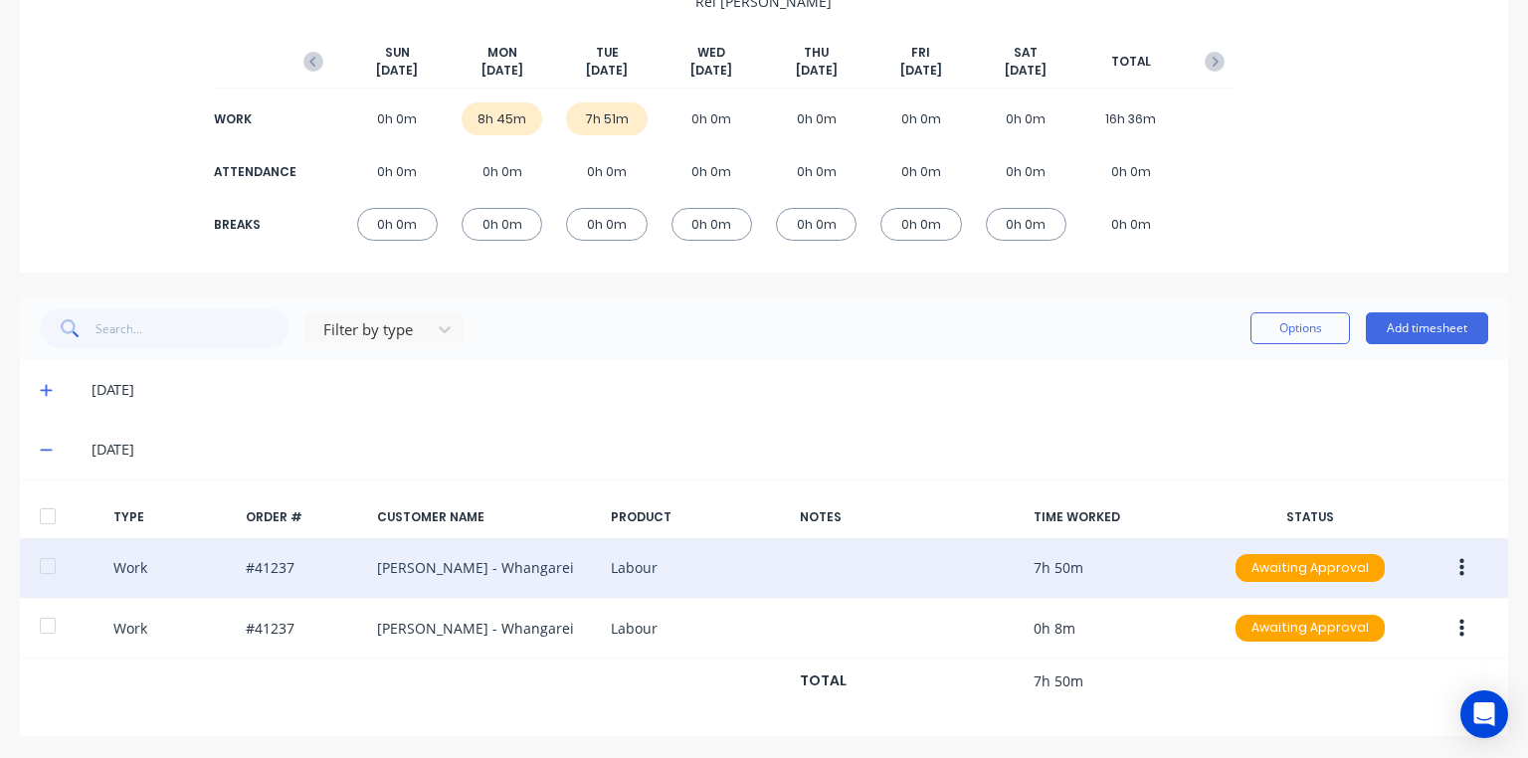
click at [1460, 570] on button "button" at bounding box center [1462, 568] width 47 height 36
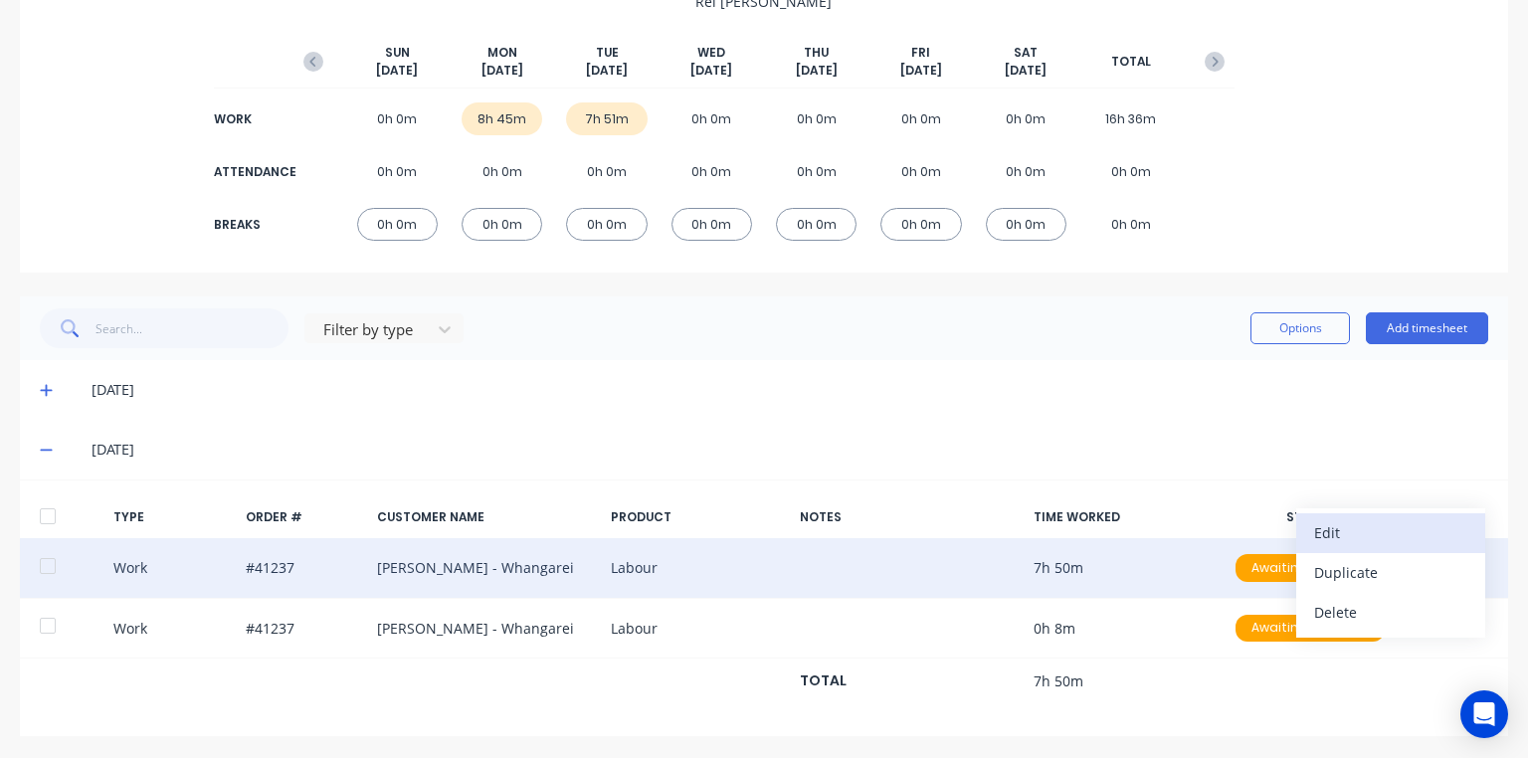
click at [1351, 540] on div "Edit" at bounding box center [1390, 532] width 153 height 29
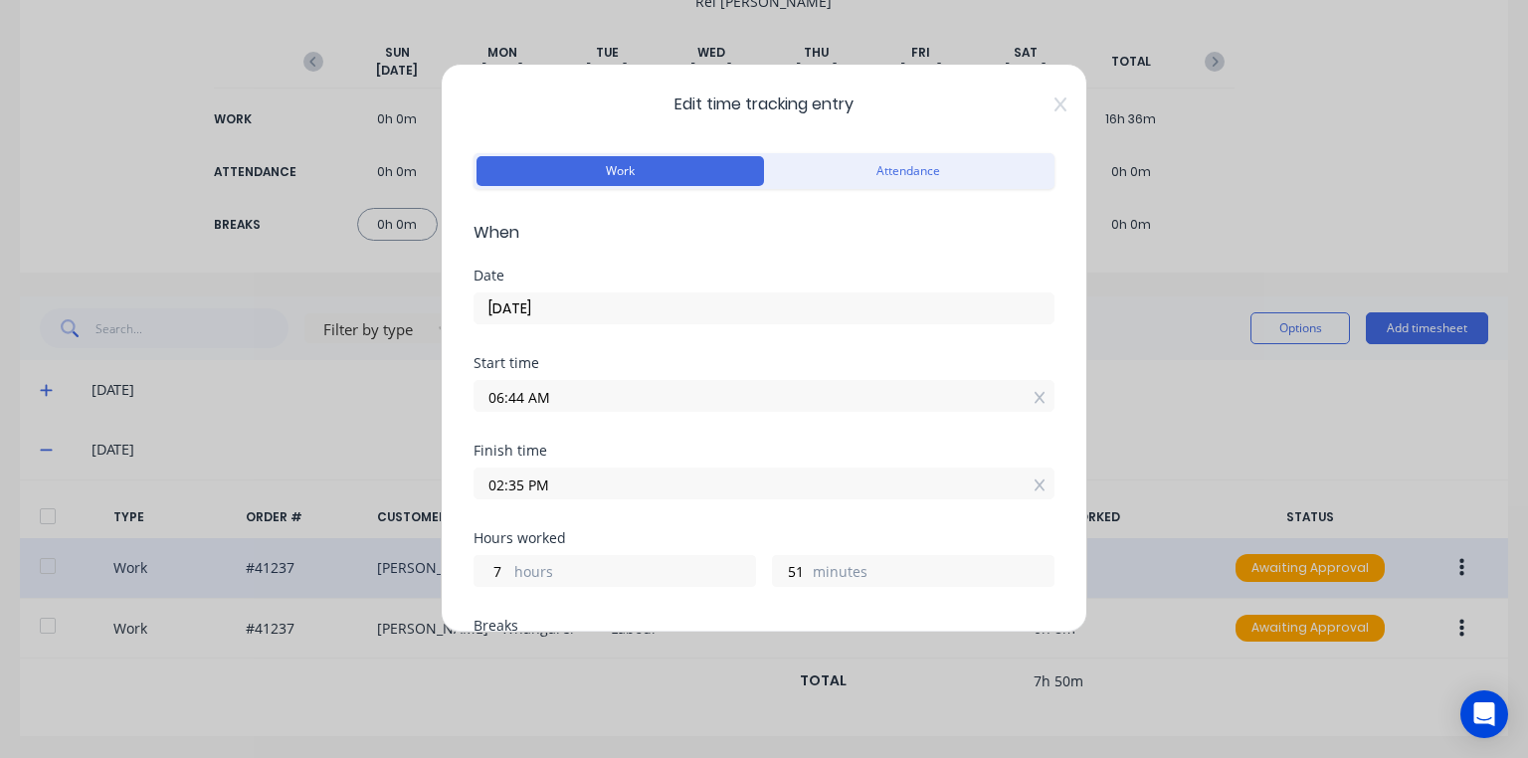
click at [519, 490] on input "02:35 PM" at bounding box center [764, 484] width 579 height 30
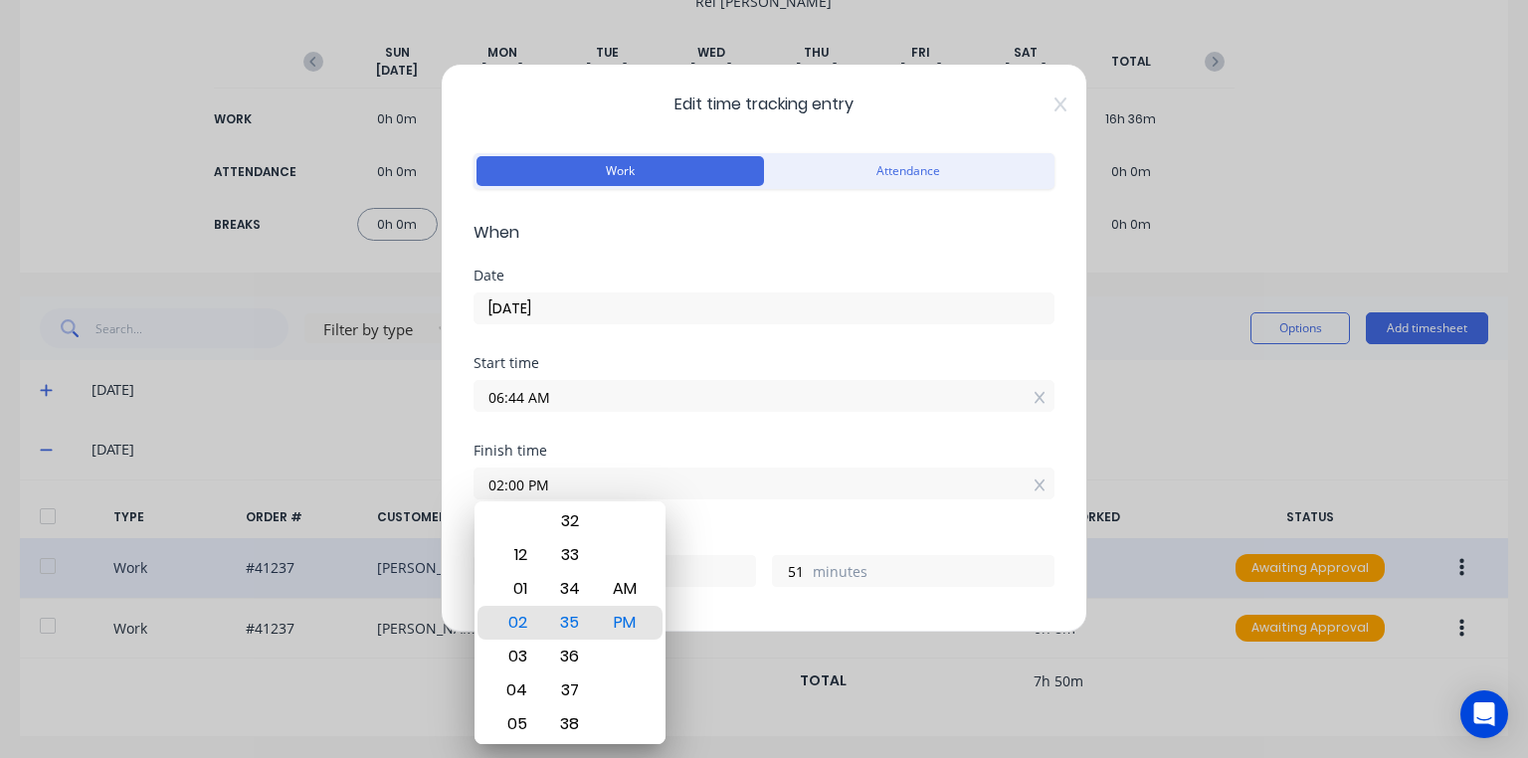
type input "02:00 PM"
click at [901, 352] on div "Date [DATE]" at bounding box center [764, 313] width 581 height 88
type input "16"
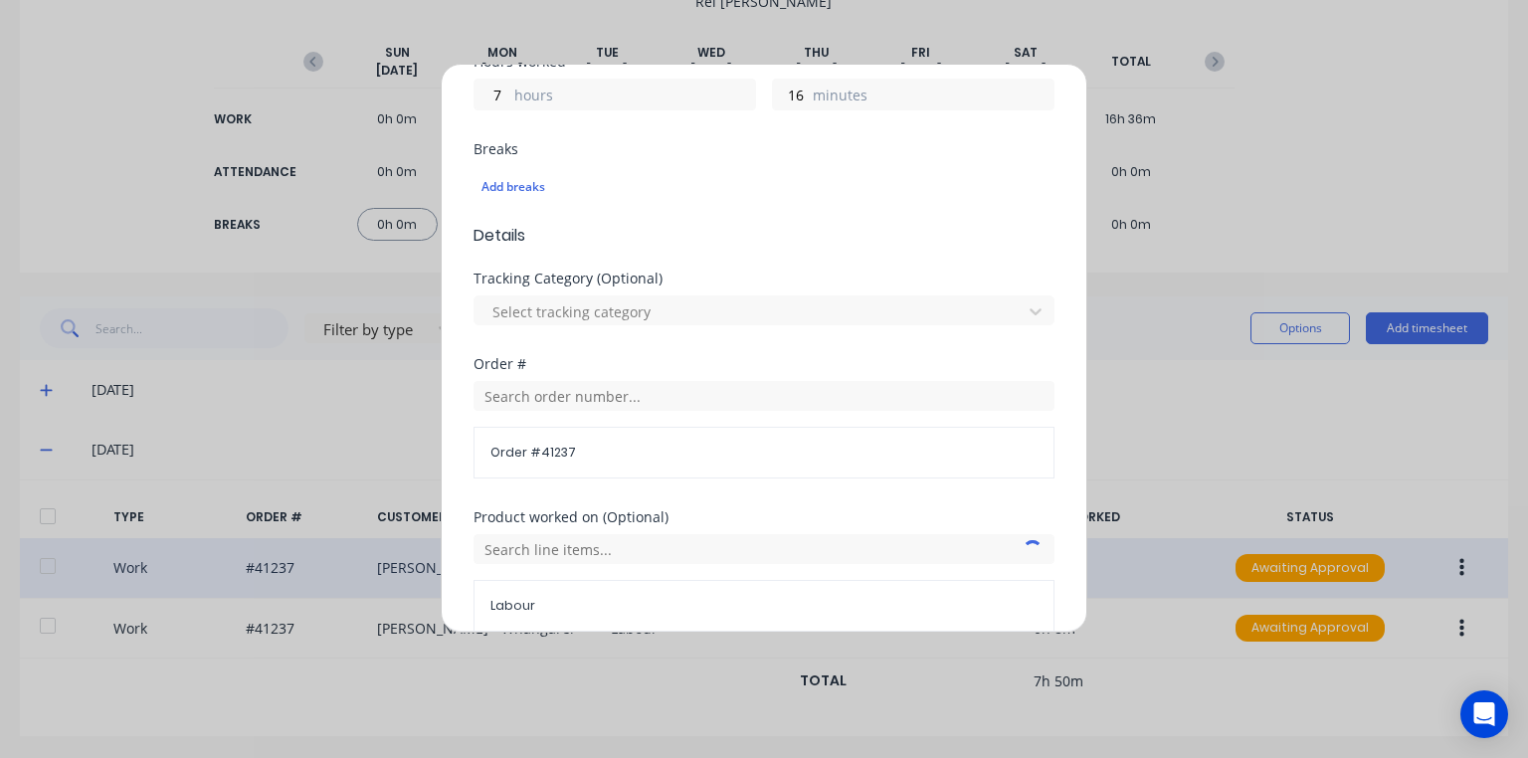
scroll to position [725, 0]
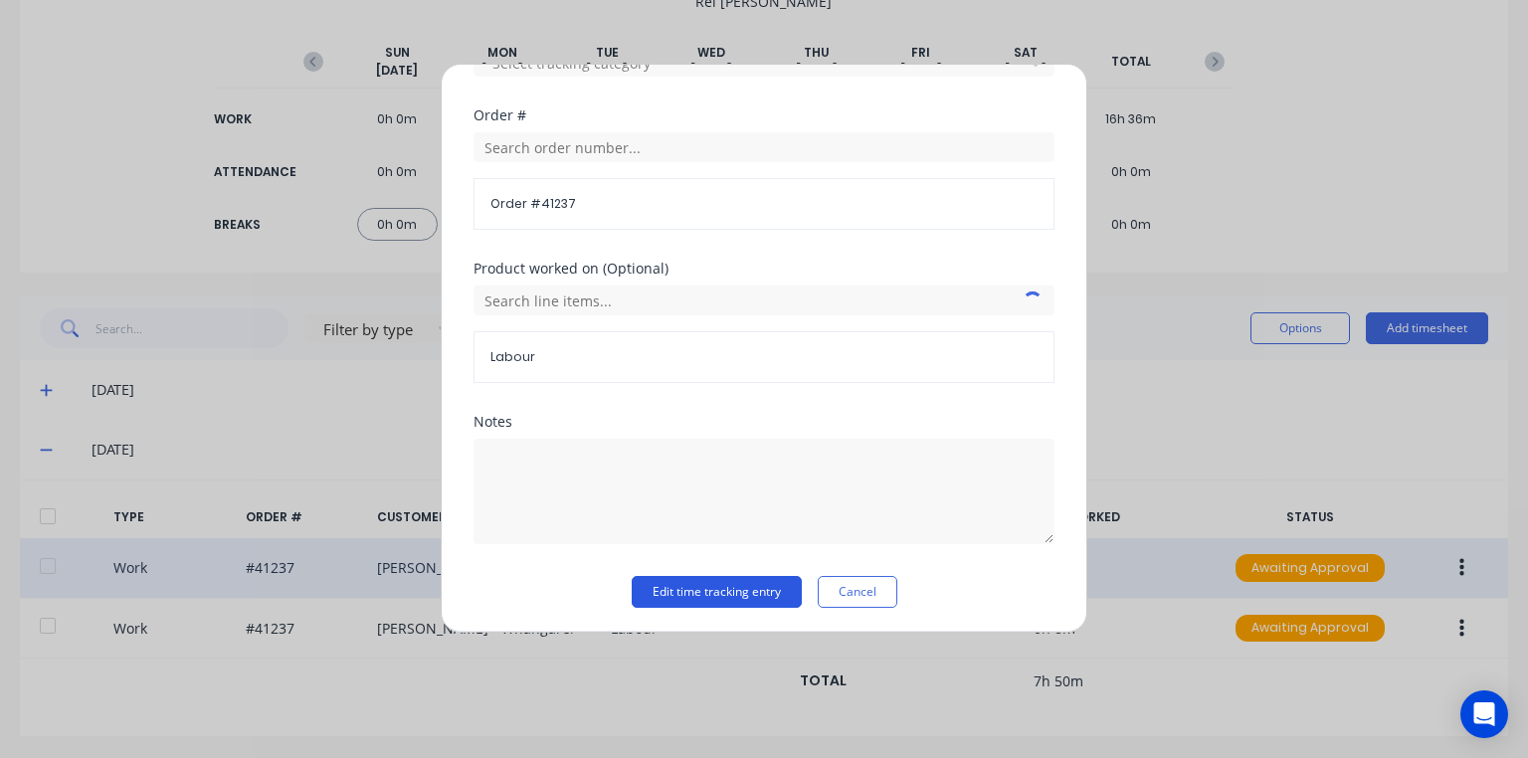
click at [746, 588] on button "Edit time tracking entry" at bounding box center [717, 592] width 170 height 32
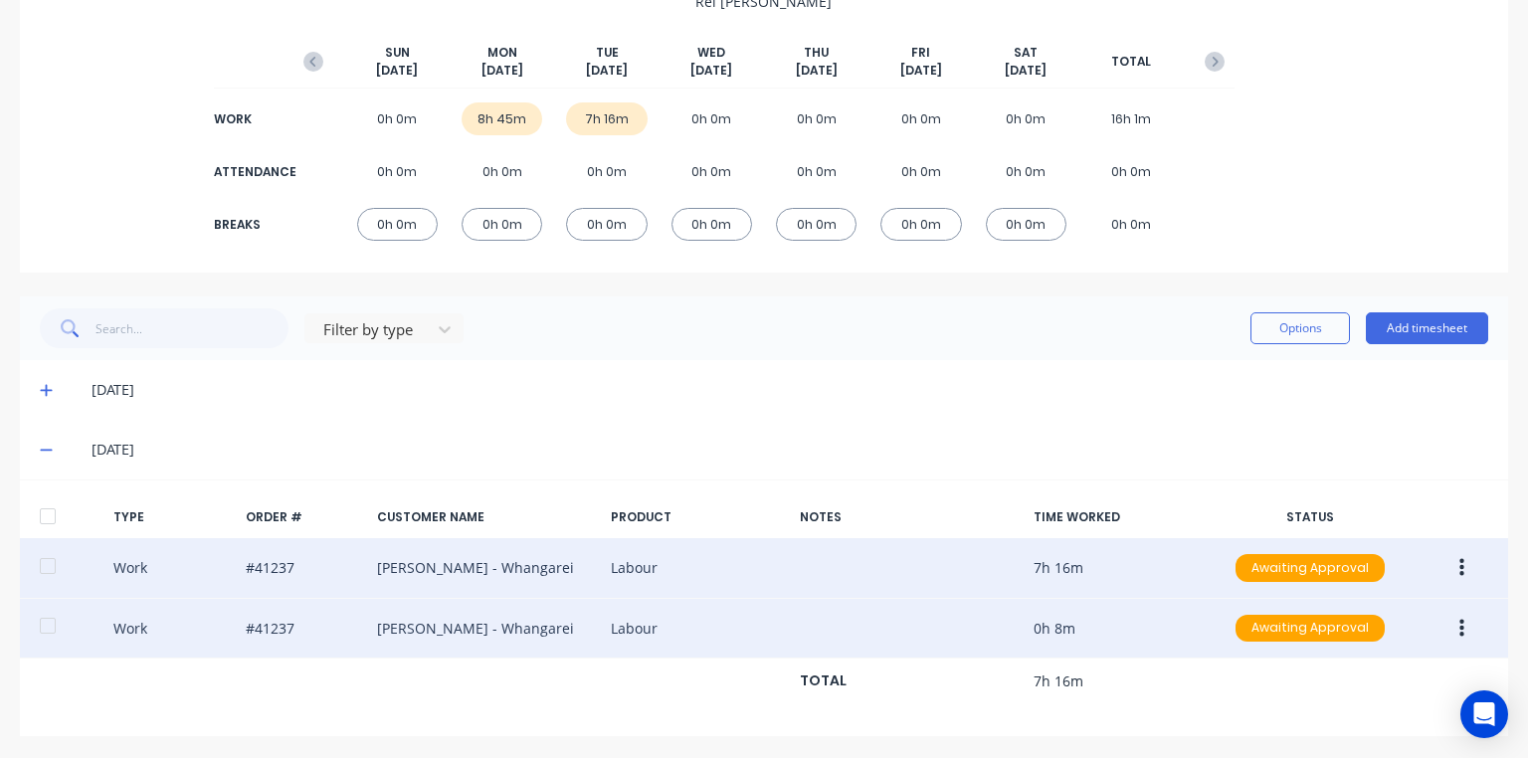
click at [1461, 618] on button "button" at bounding box center [1462, 629] width 47 height 36
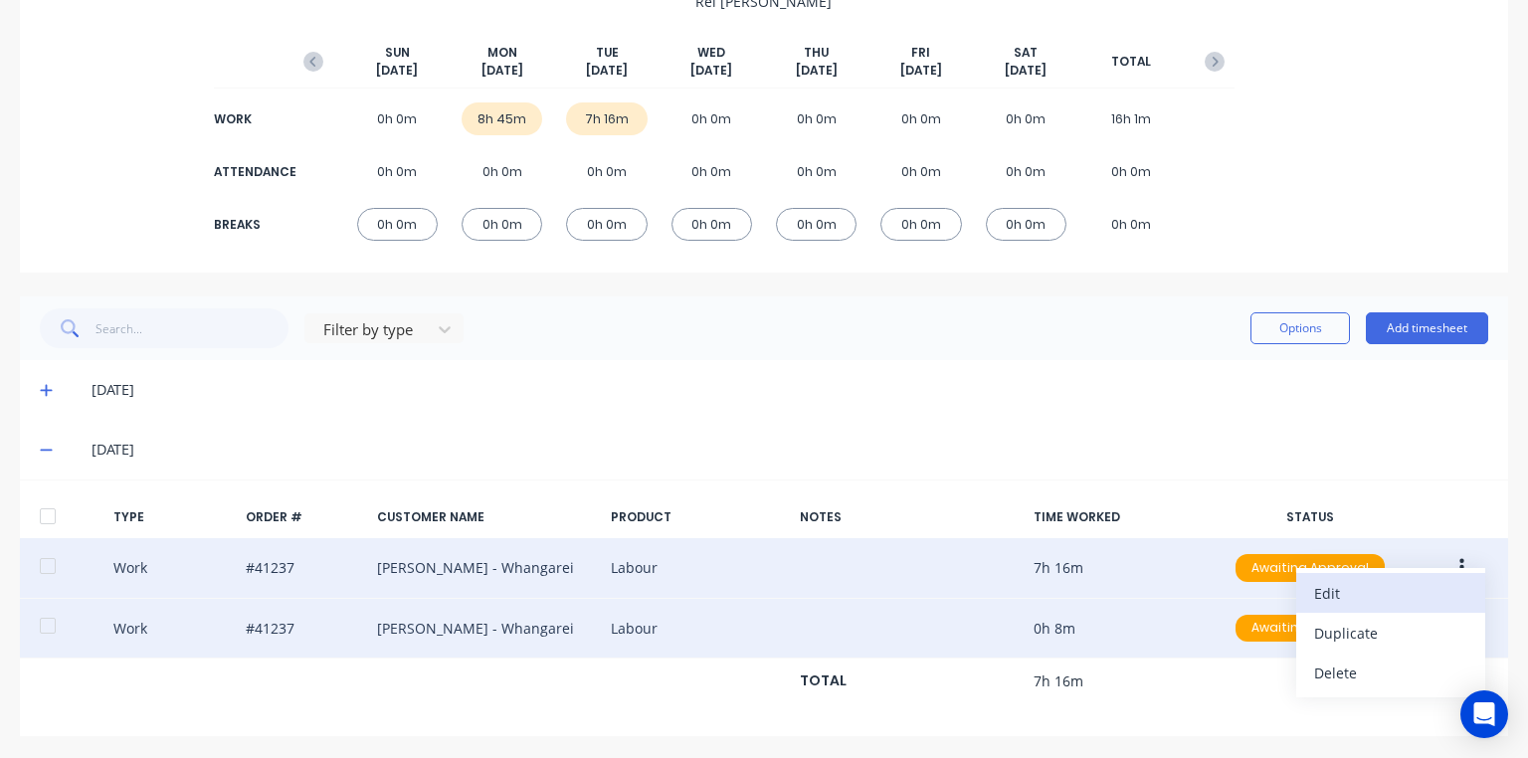
click at [1332, 594] on div "Edit" at bounding box center [1390, 593] width 153 height 29
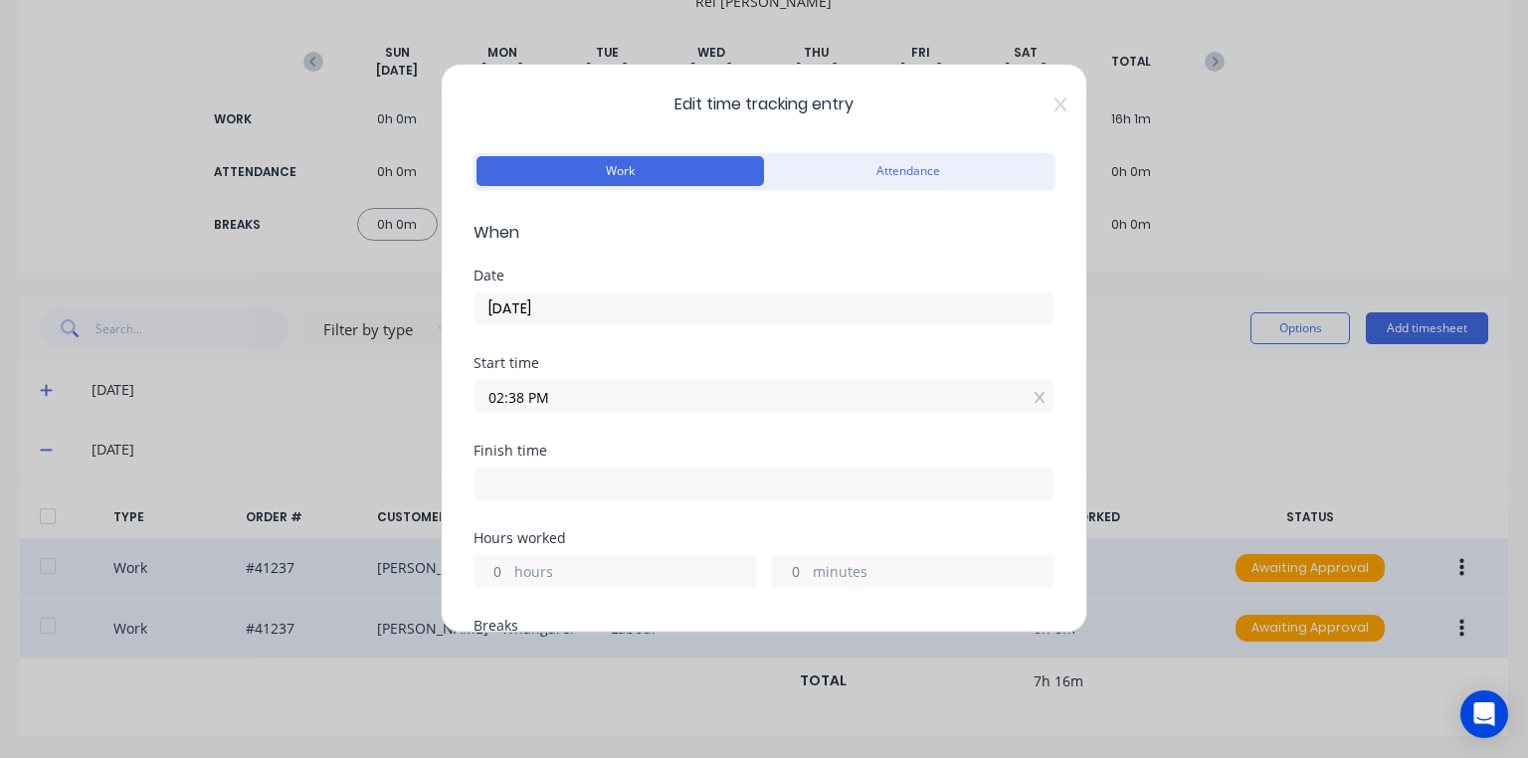
click at [520, 396] on input "02:38 PM" at bounding box center [764, 396] width 579 height 30
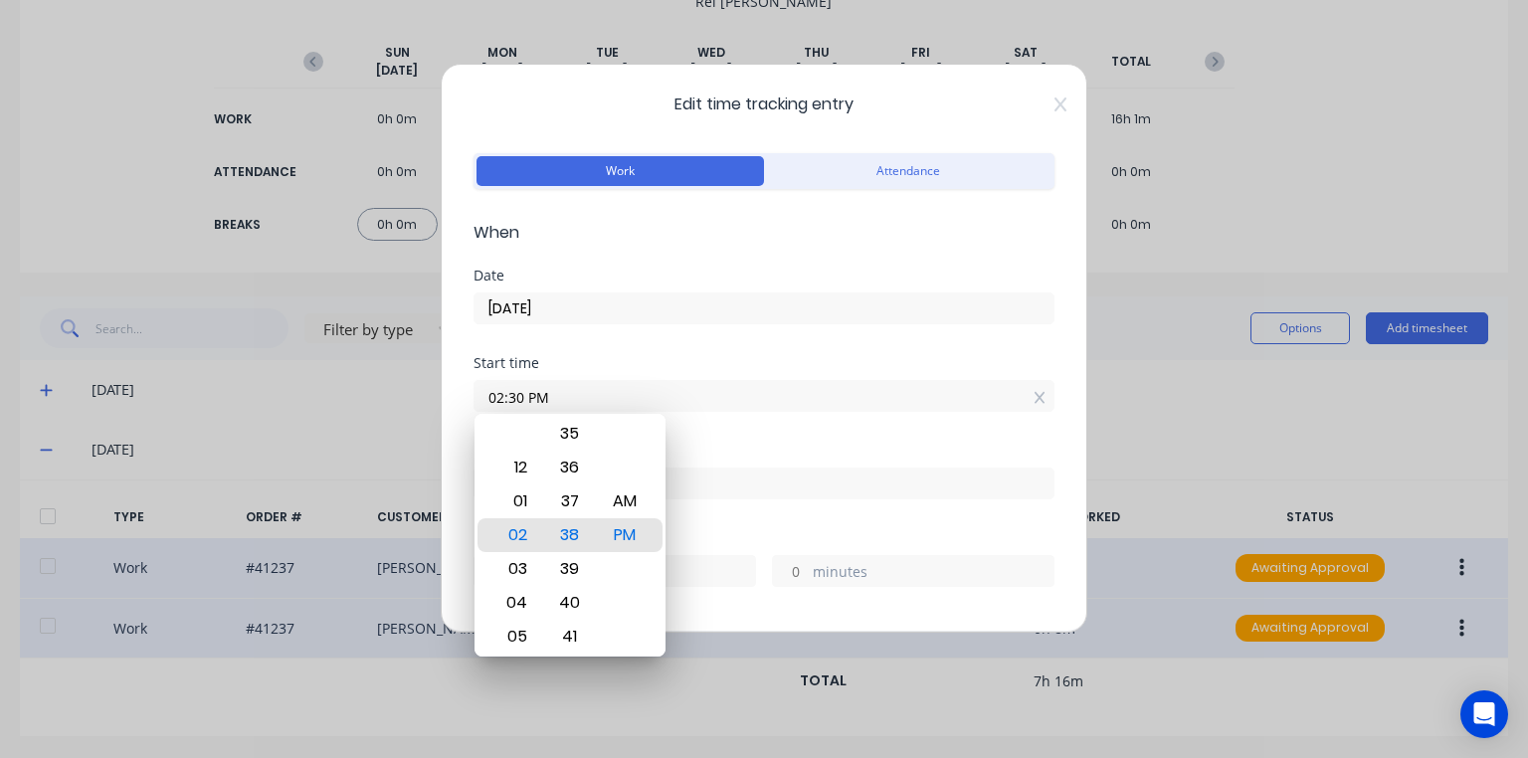
type input "02:30 PM"
click at [675, 344] on div "Date [DATE]" at bounding box center [764, 313] width 581 height 88
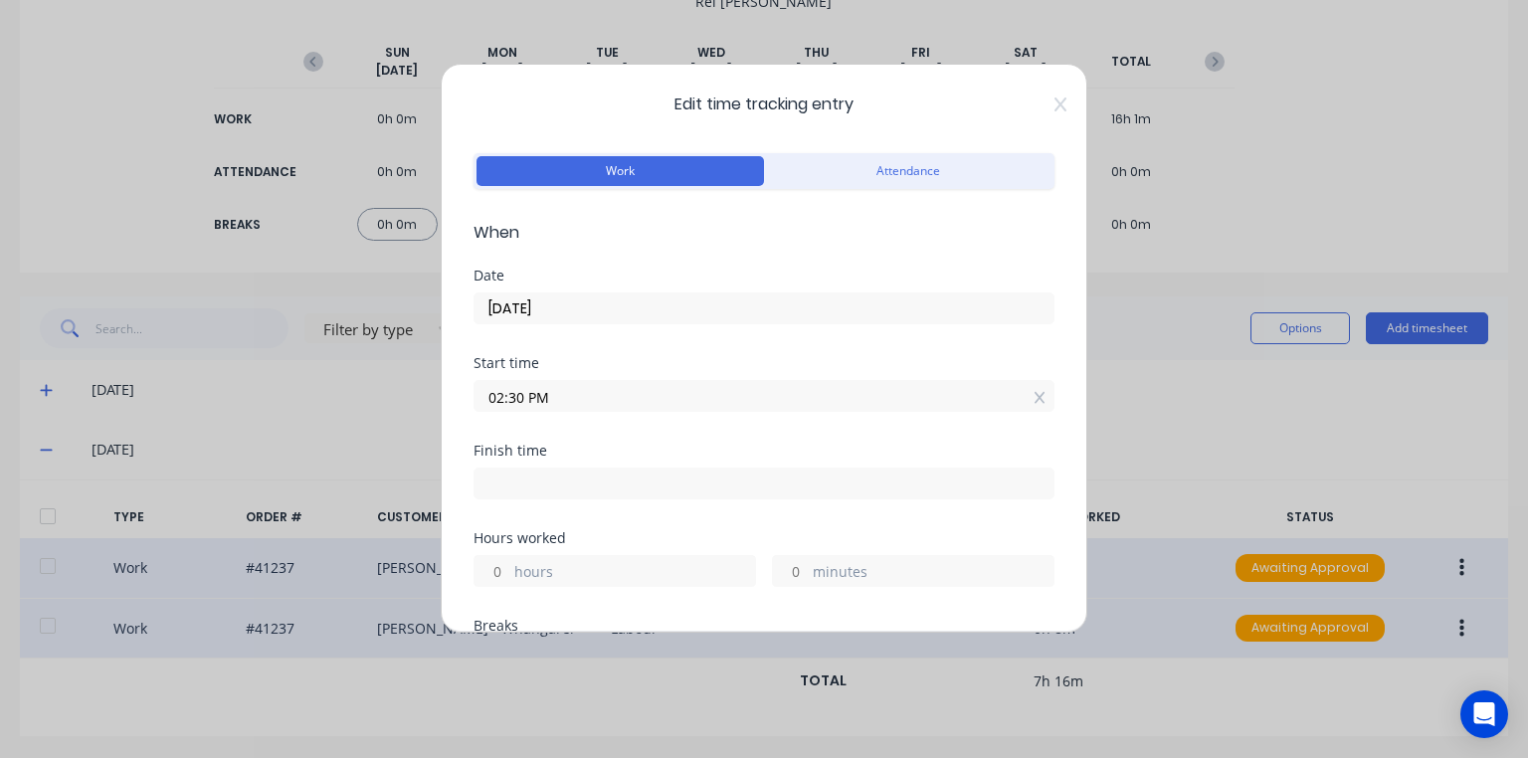
click at [512, 487] on input at bounding box center [764, 484] width 579 height 30
type input "02:46 PM"
type input "0"
type input "16"
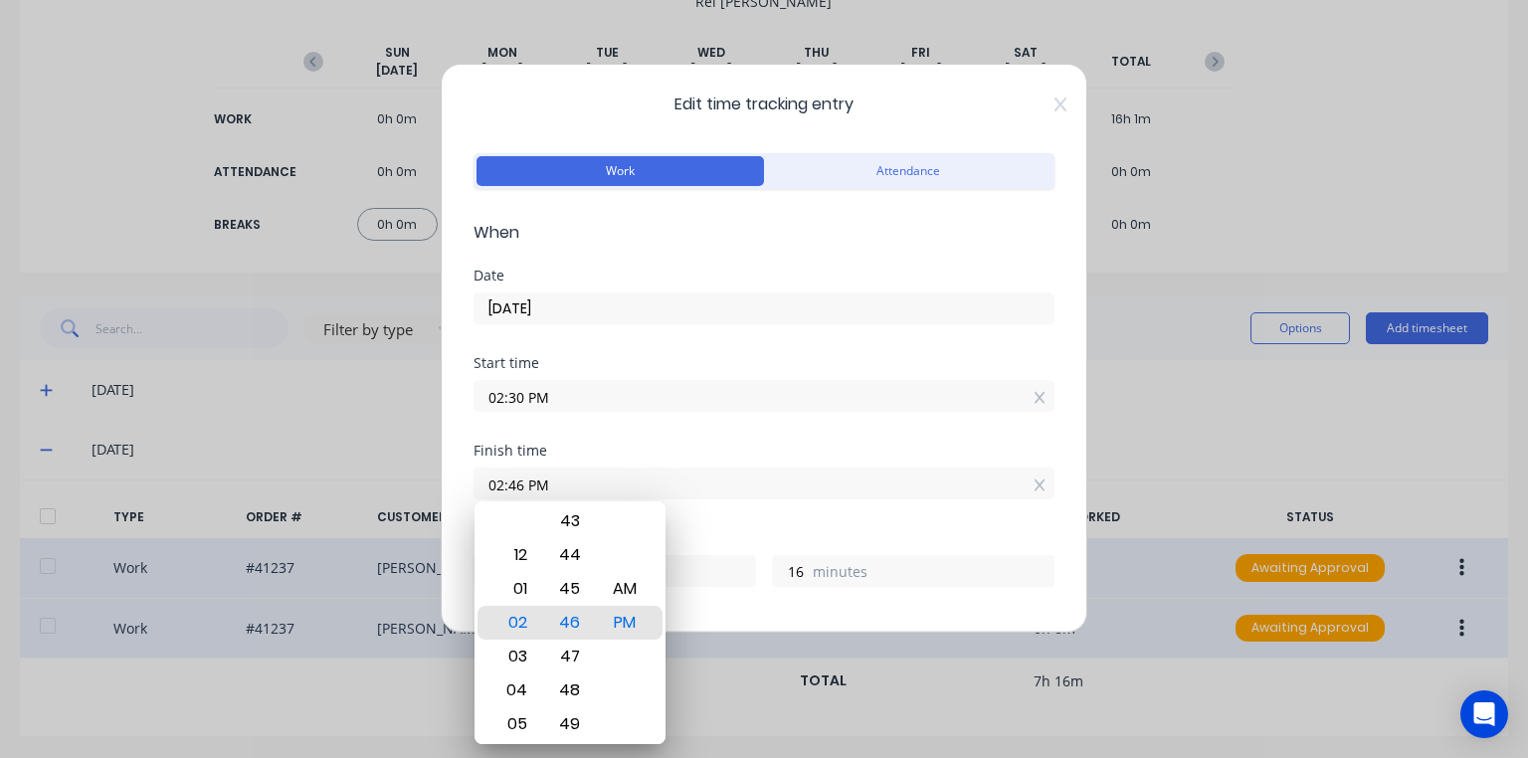
click at [517, 657] on div "03" at bounding box center [515, 657] width 49 height 34
type input "03:46 PM"
type input "1"
click at [519, 482] on input "03:46 PM" at bounding box center [764, 484] width 579 height 30
type input "03:30 PM"
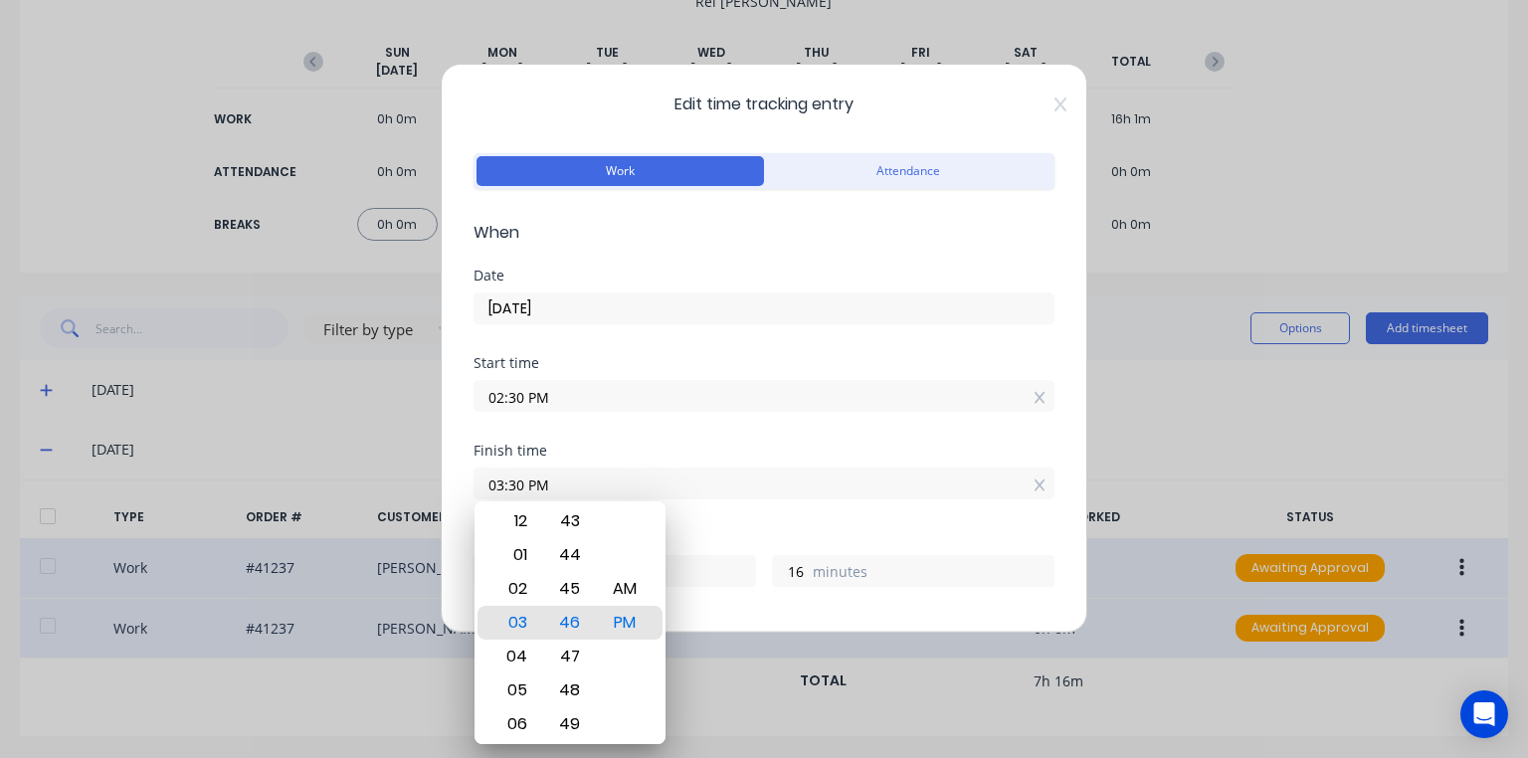
click at [900, 356] on div "Start time" at bounding box center [764, 363] width 581 height 14
type input "0"
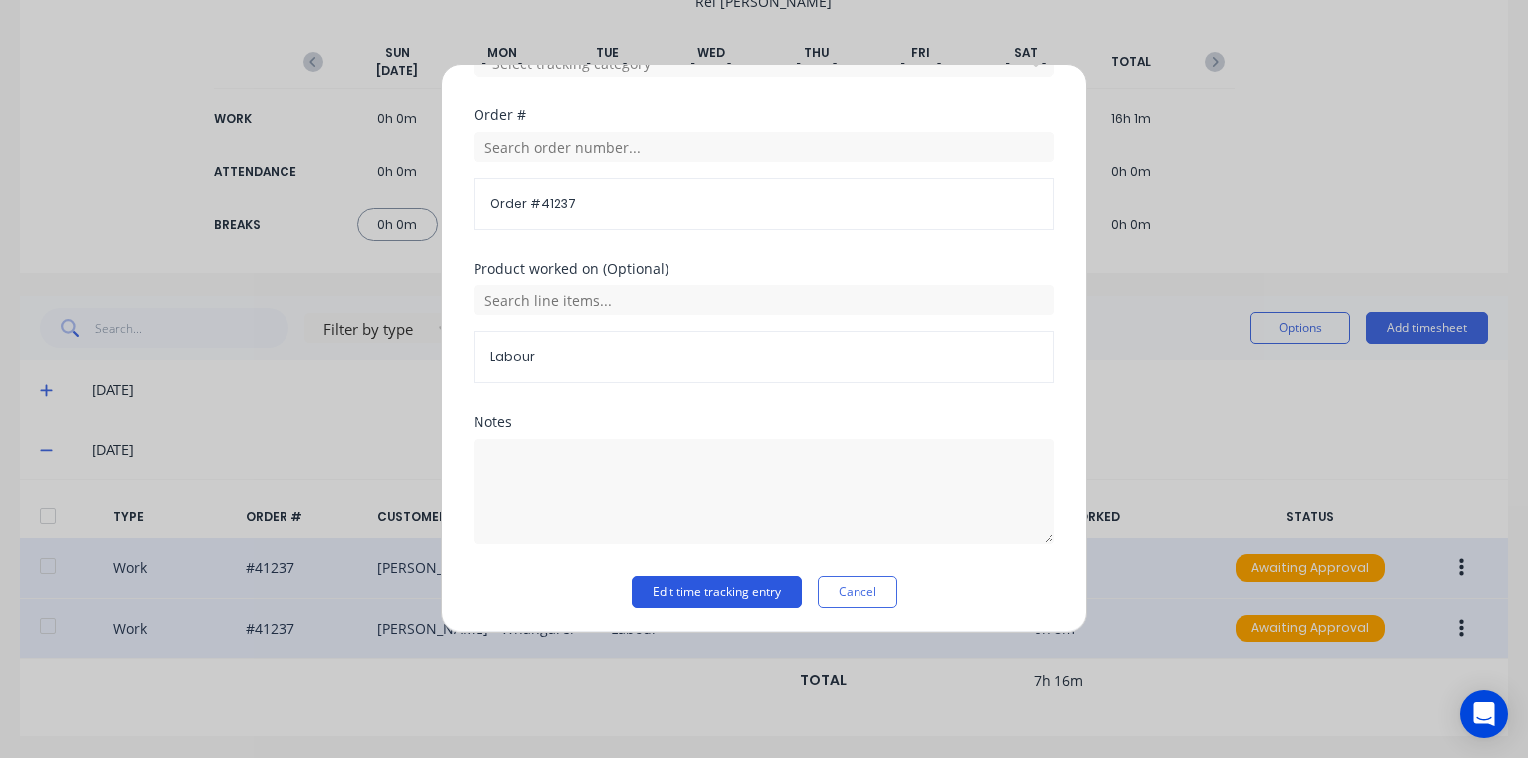
click at [756, 593] on button "Edit time tracking entry" at bounding box center [717, 592] width 170 height 32
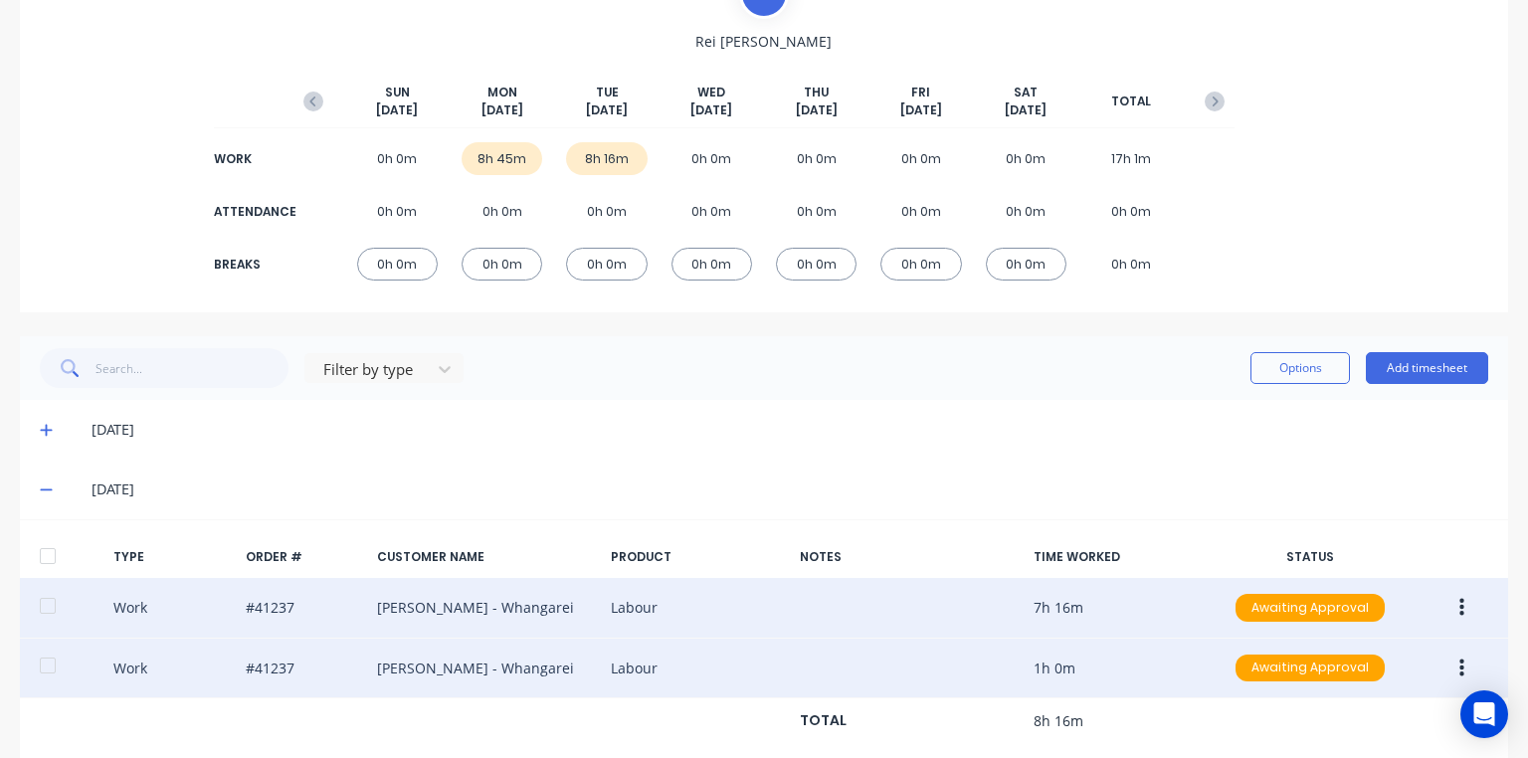
scroll to position [223, 0]
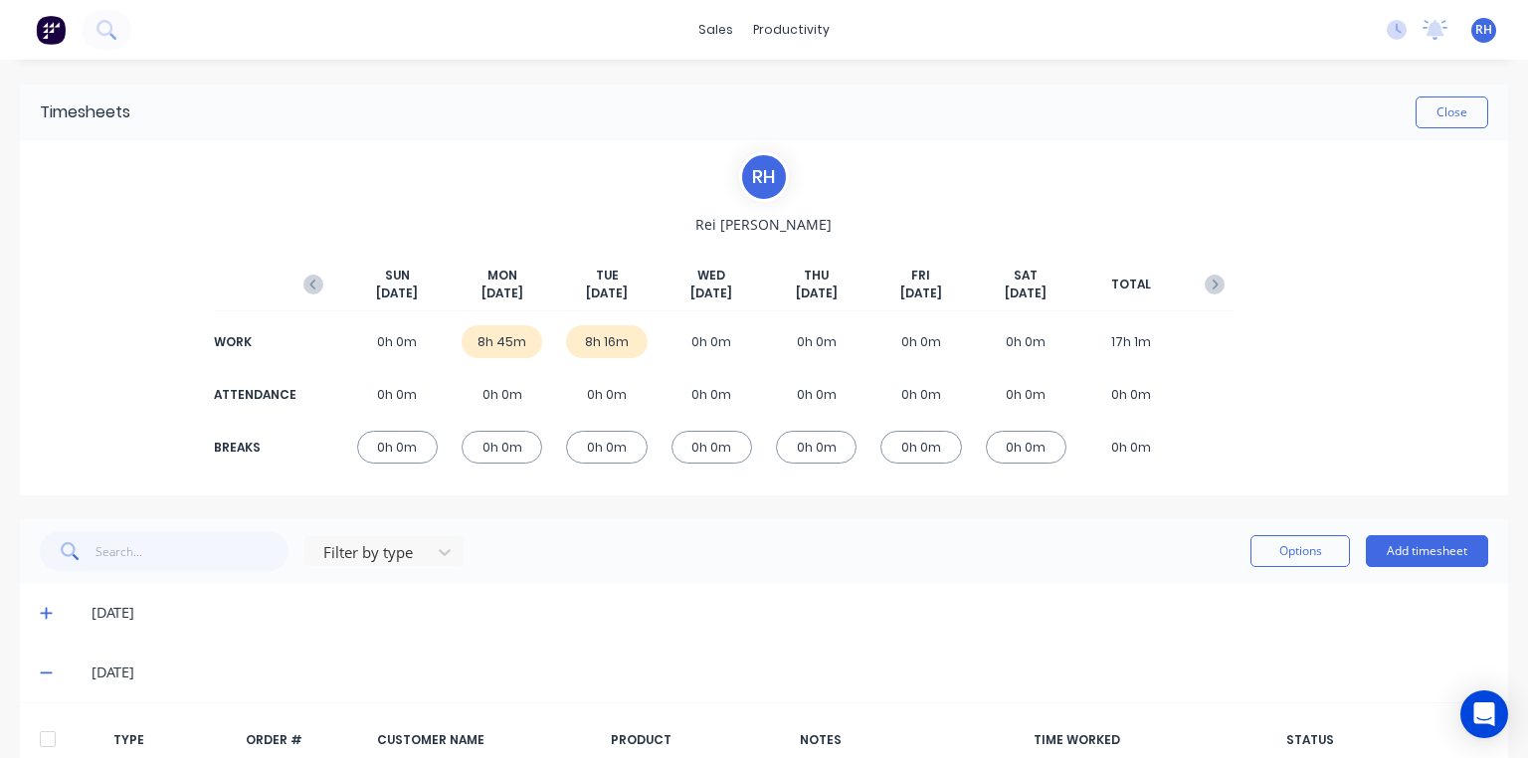
click at [58, 15] on img at bounding box center [51, 30] width 30 height 30
